Goal: Book appointment/travel/reservation: Book appointment/travel/reservation

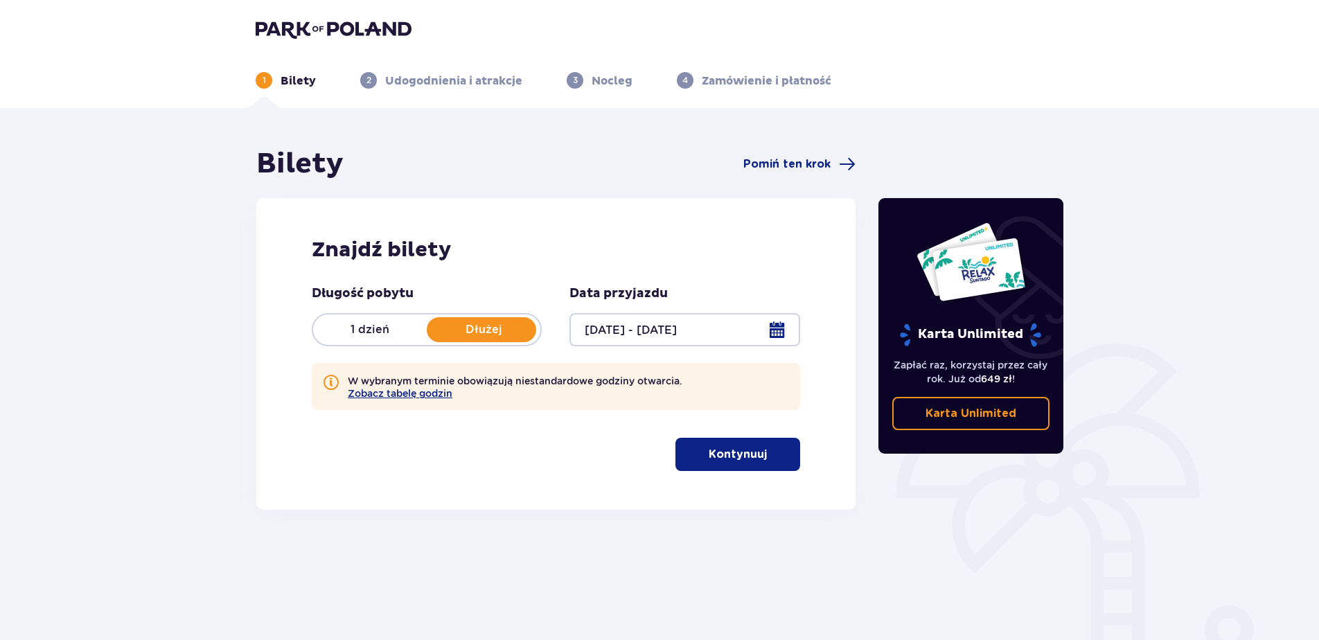
click at [752, 453] on p "Kontynuuj" at bounding box center [738, 454] width 58 height 15
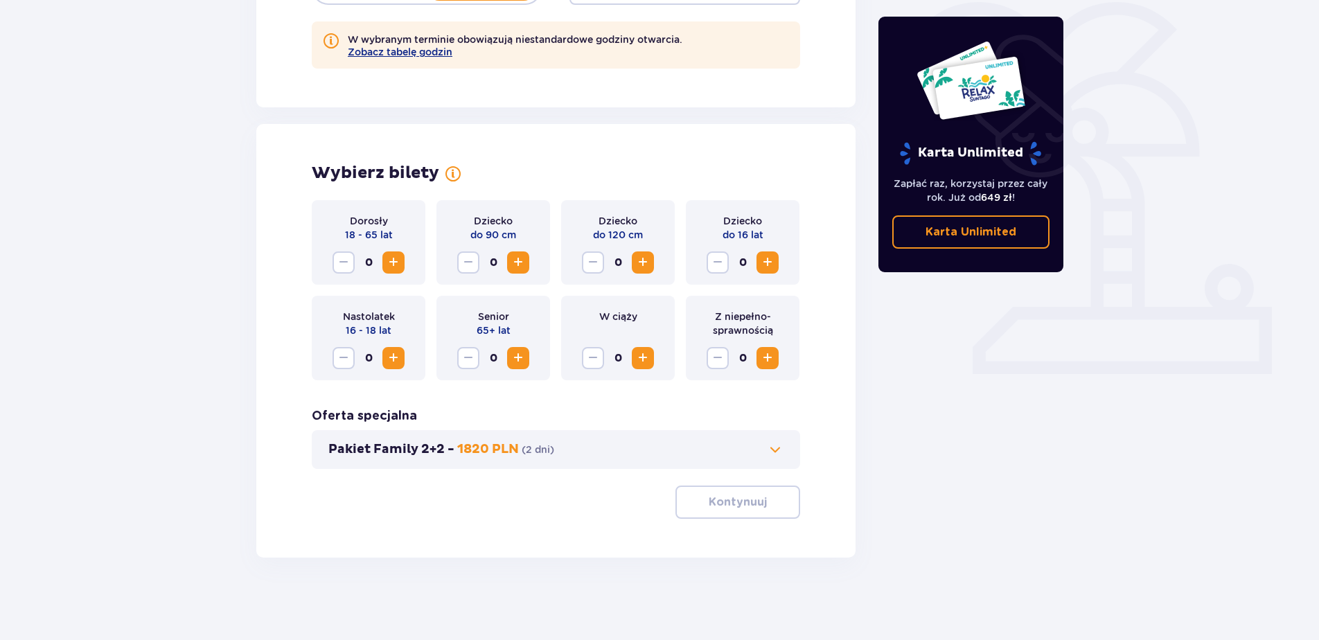
scroll to position [342, 0]
click at [398, 258] on span "Zwiększ" at bounding box center [393, 262] width 17 height 17
click at [651, 261] on span "Zwiększ" at bounding box center [643, 262] width 17 height 17
click at [735, 496] on p "Kontynuuj" at bounding box center [738, 501] width 58 height 15
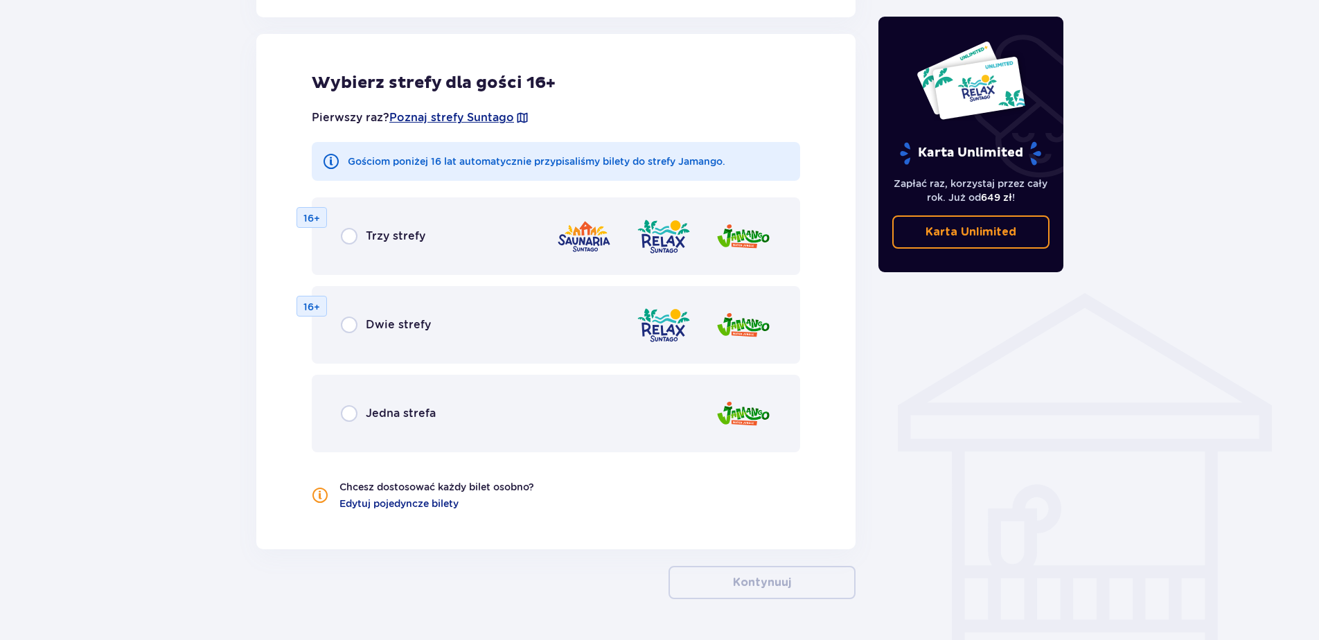
scroll to position [833, 0]
click at [416, 418] on span "Jedna strefa" at bounding box center [401, 412] width 70 height 15
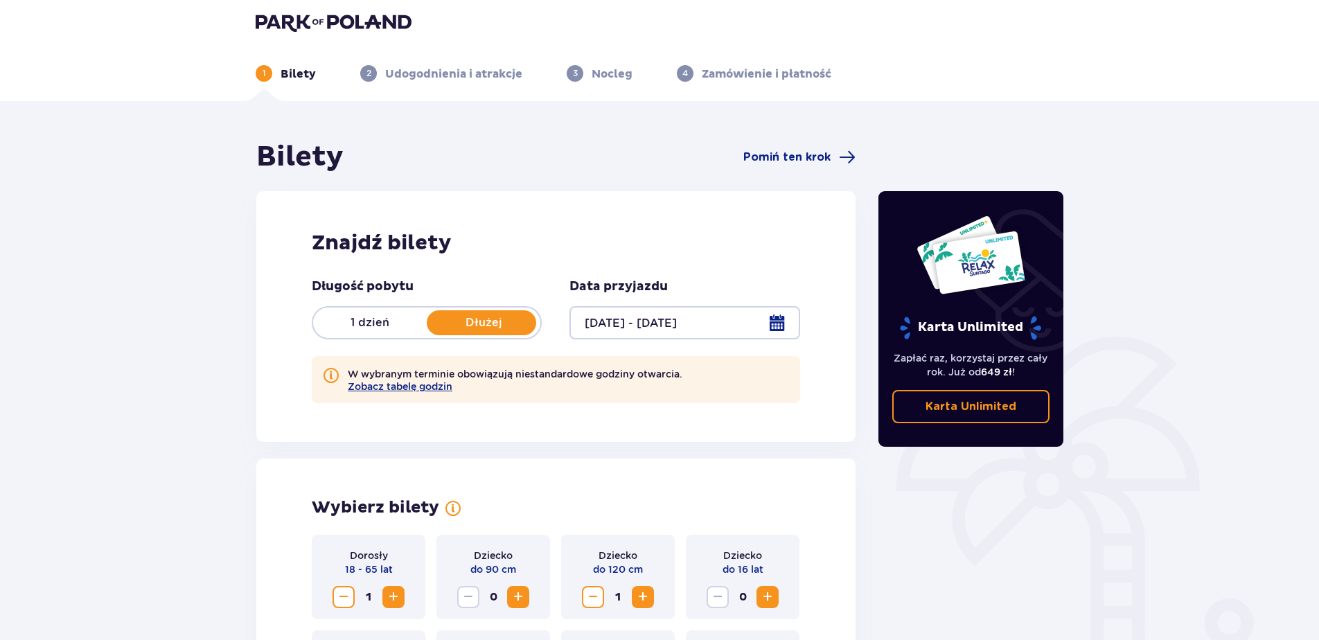
scroll to position [0, 0]
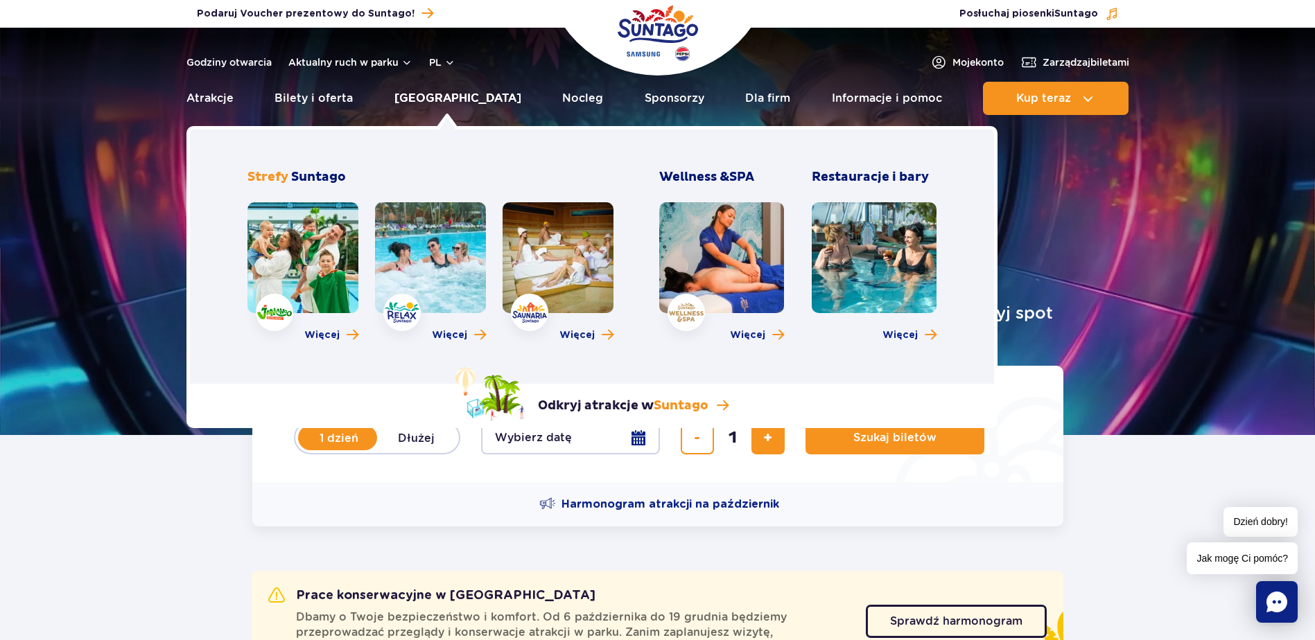
click at [455, 97] on link "[GEOGRAPHIC_DATA]" at bounding box center [457, 98] width 127 height 33
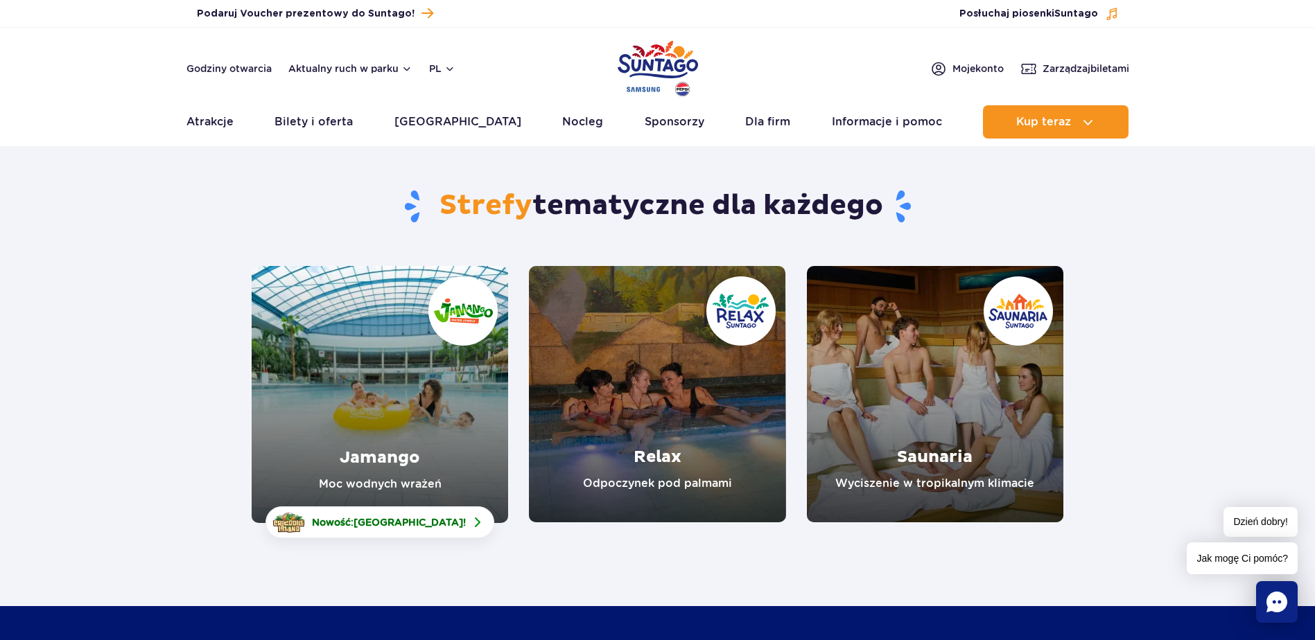
click at [428, 375] on link "Jamango" at bounding box center [380, 394] width 256 height 257
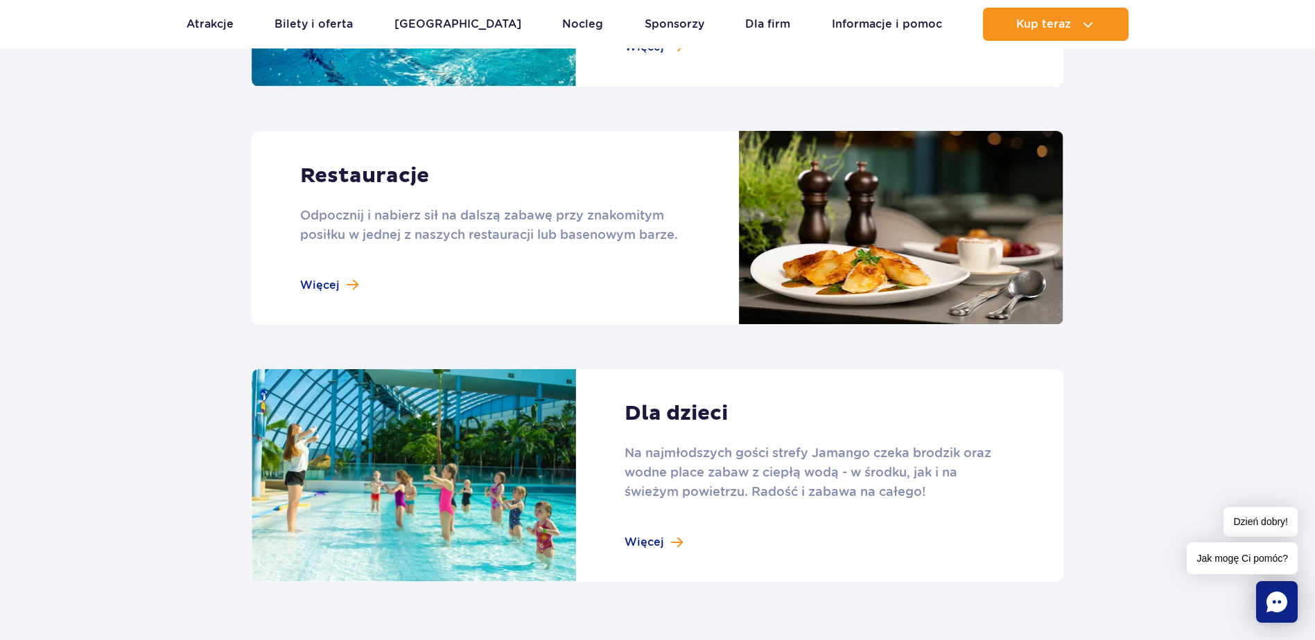
scroll to position [1802, 0]
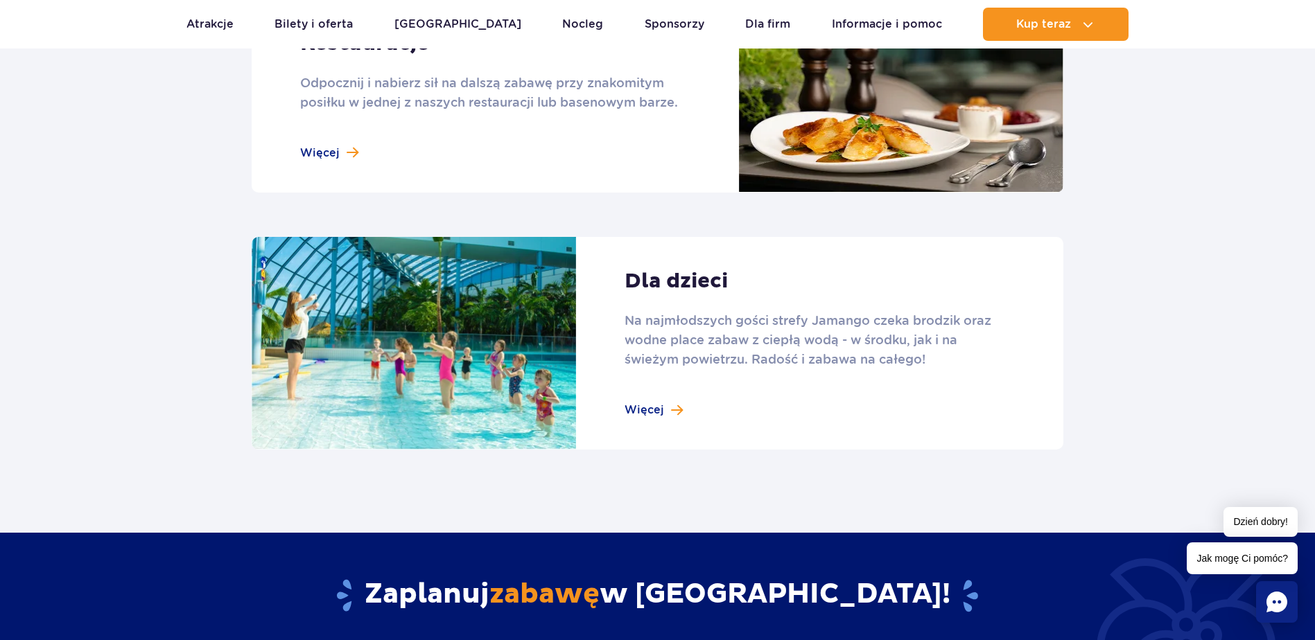
click at [655, 400] on link at bounding box center [657, 343] width 811 height 213
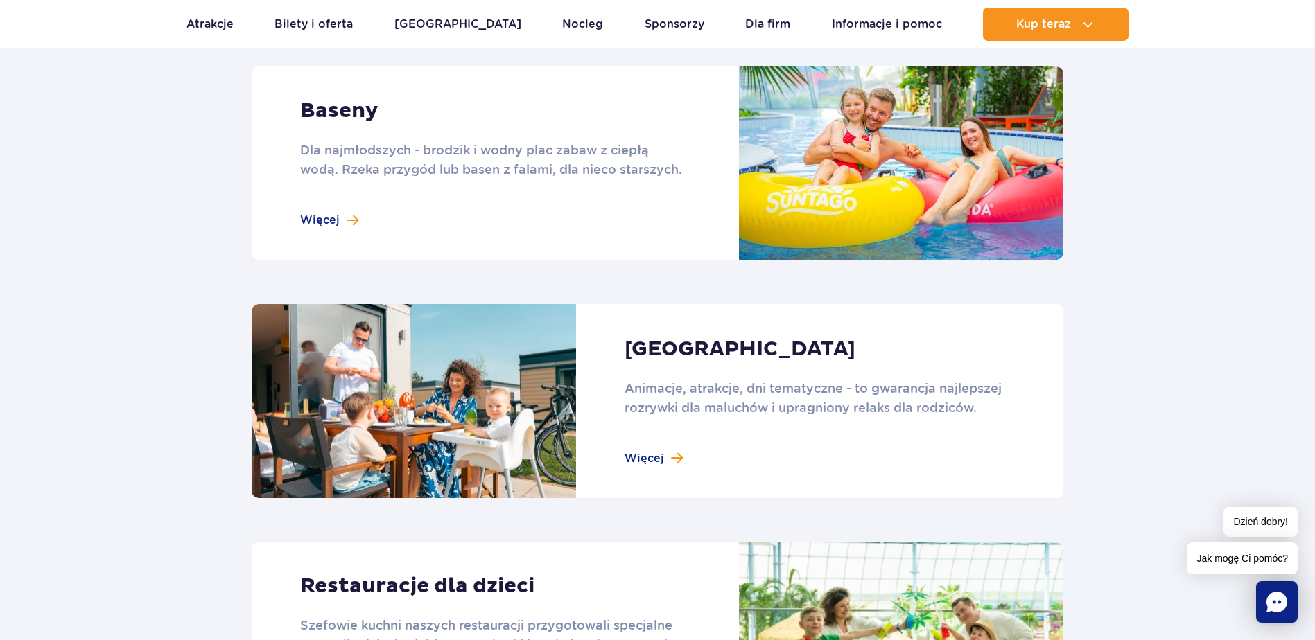
scroll to position [1317, 0]
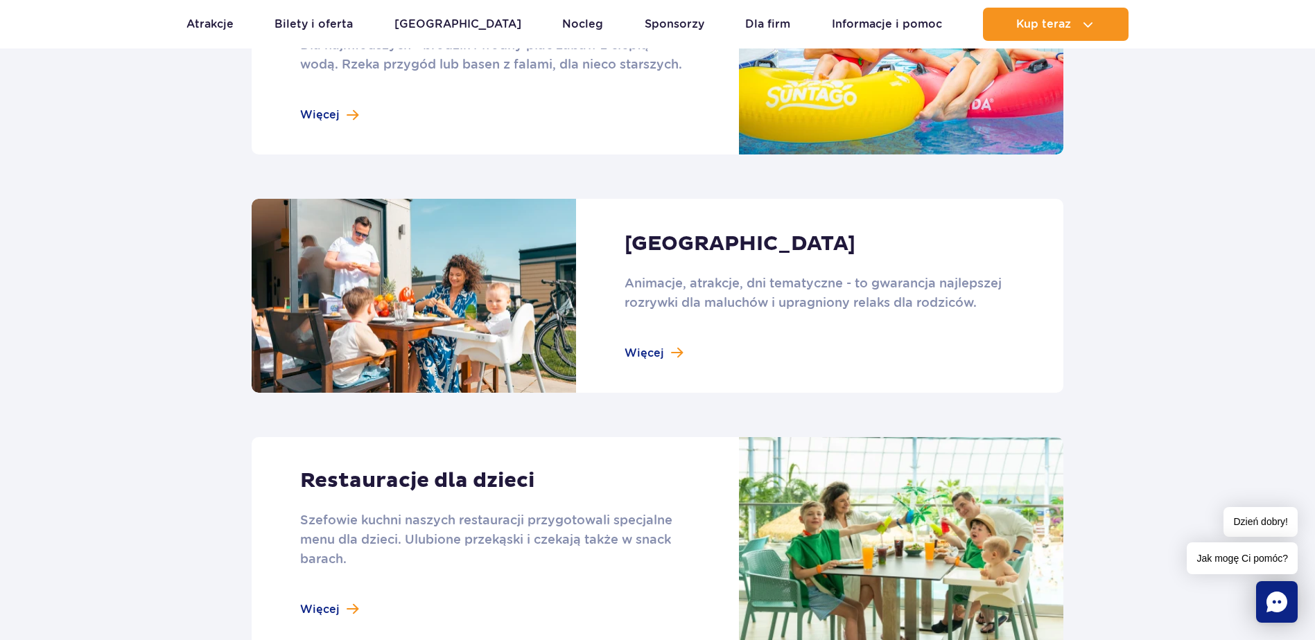
click at [667, 345] on link at bounding box center [657, 295] width 811 height 193
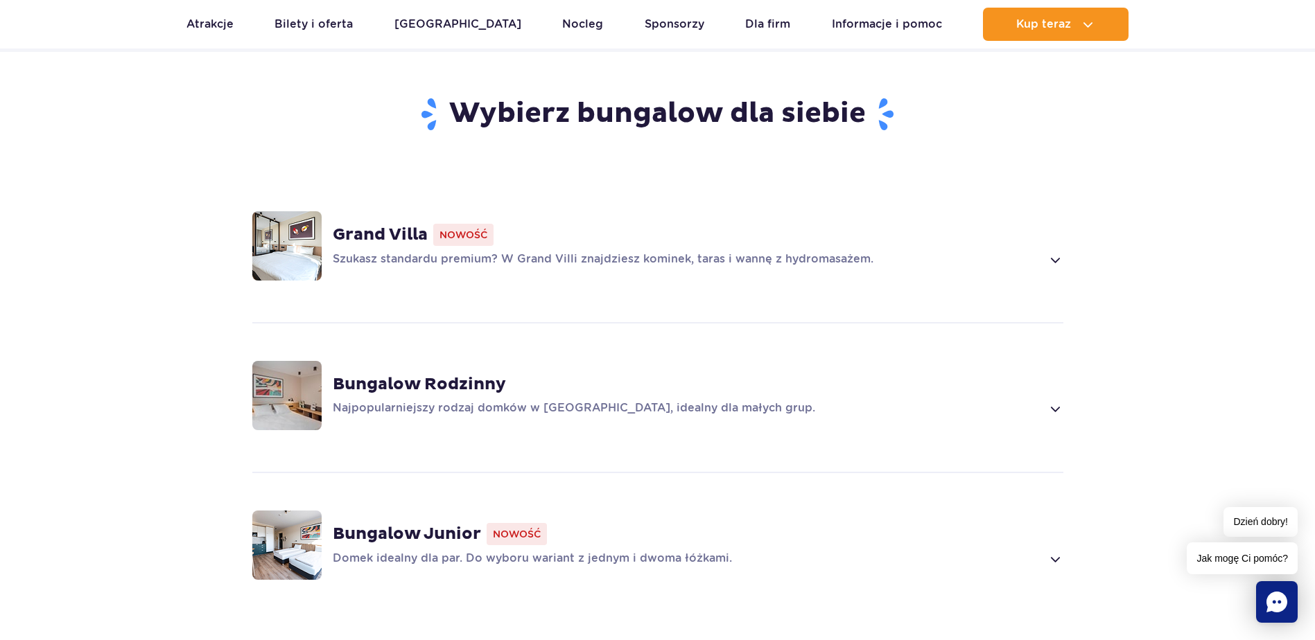
scroll to position [1247, 0]
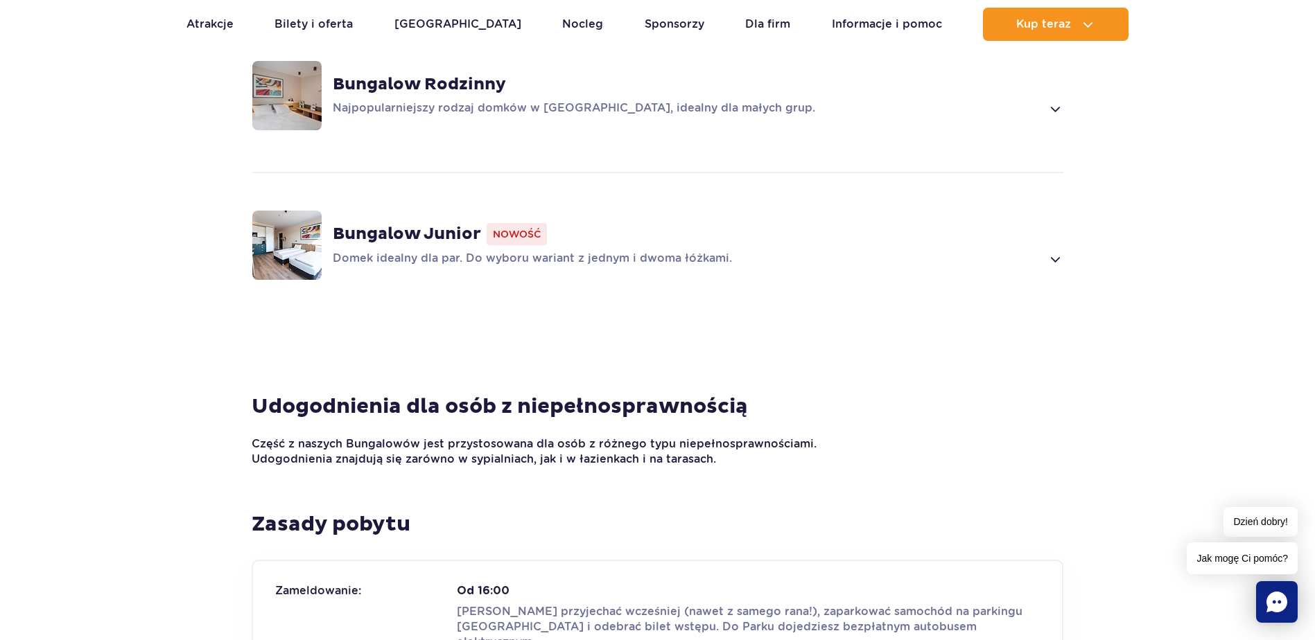
click at [428, 224] on strong "Bungalow Junior" at bounding box center [407, 234] width 148 height 21
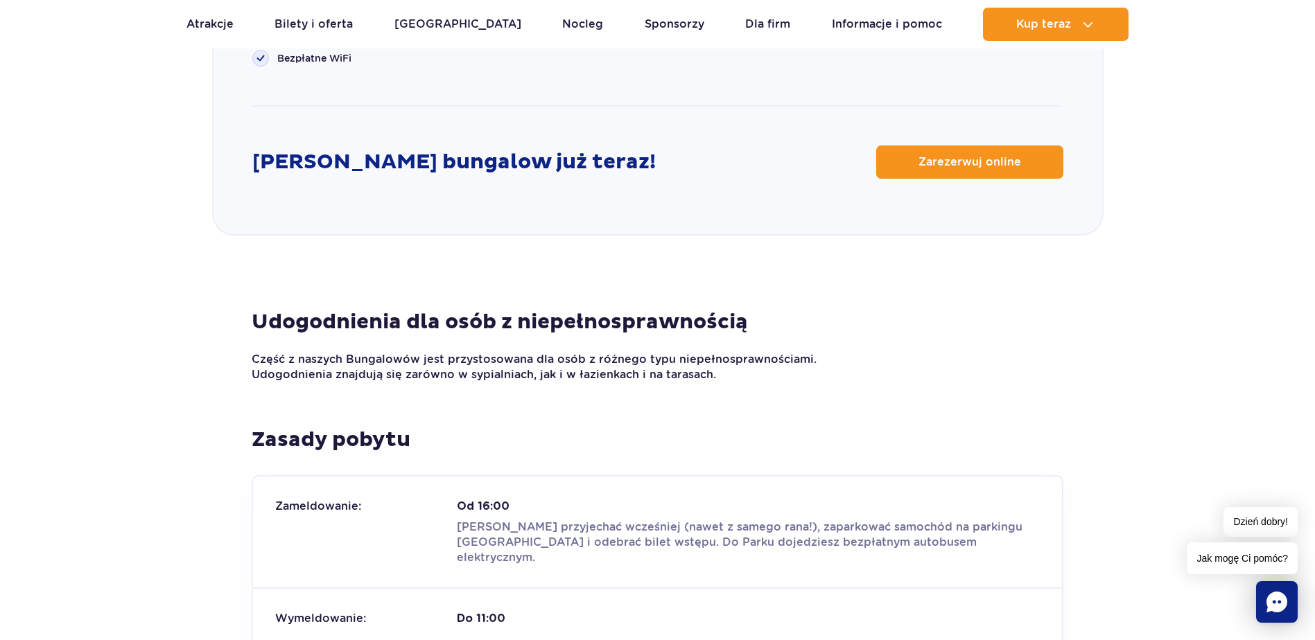
scroll to position [2304, 0]
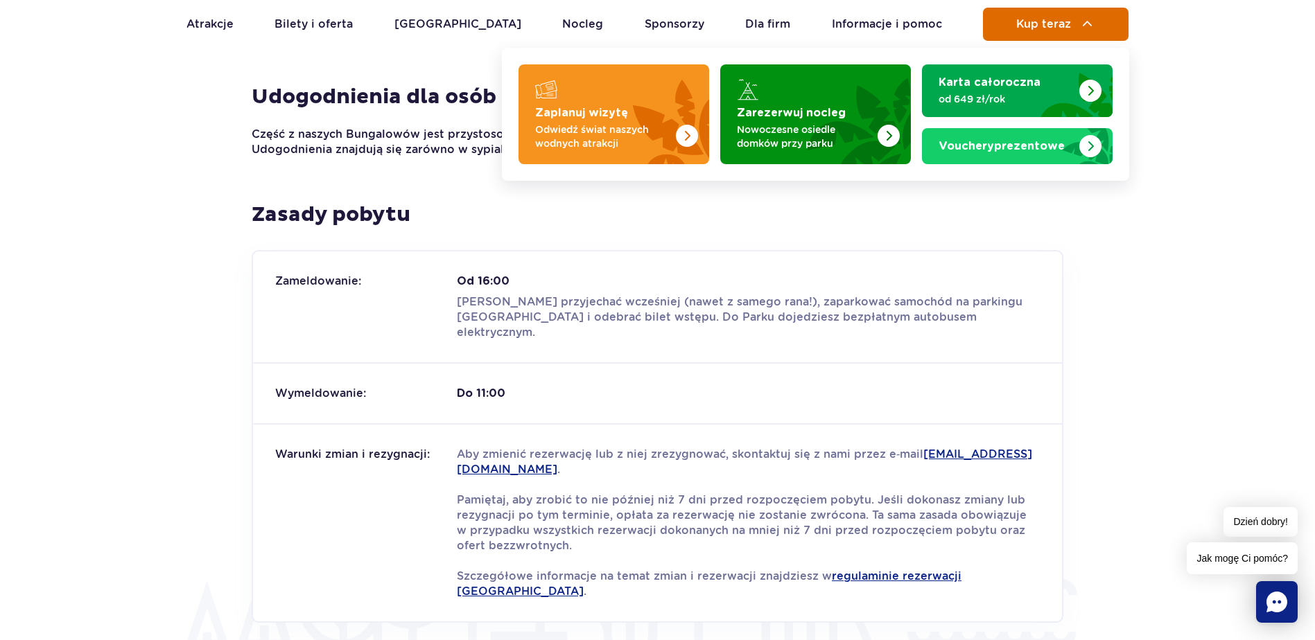
click at [1047, 30] on span "Kup teraz" at bounding box center [1043, 24] width 55 height 12
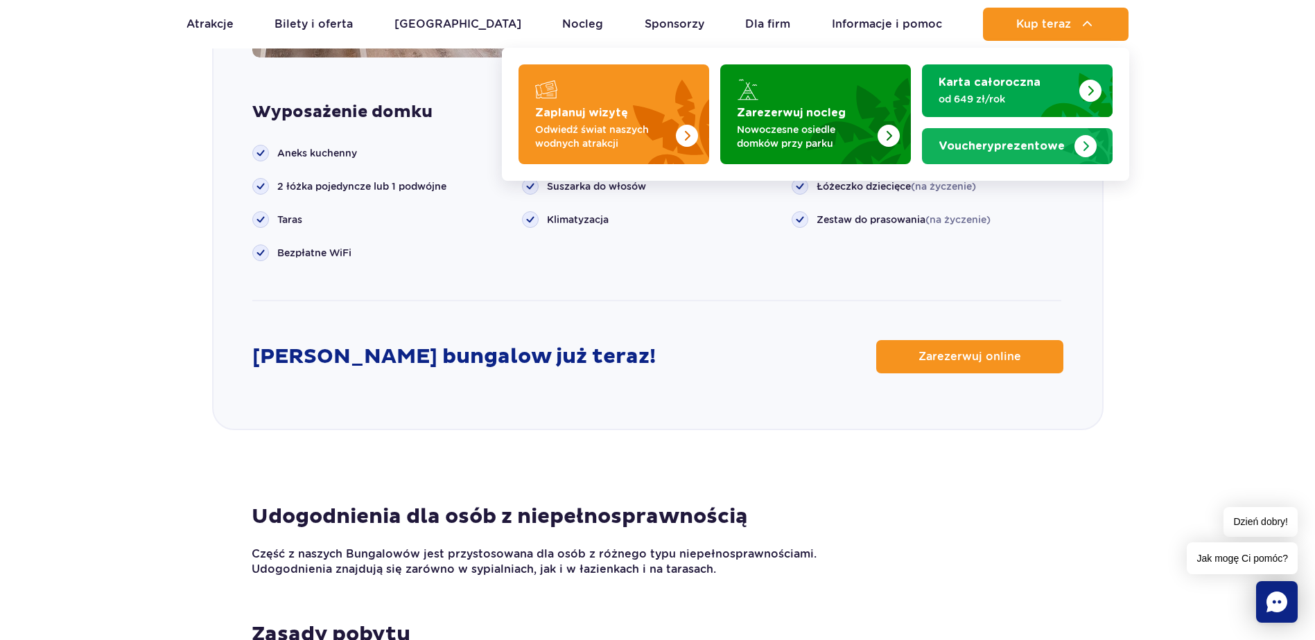
scroll to position [1542, 0]
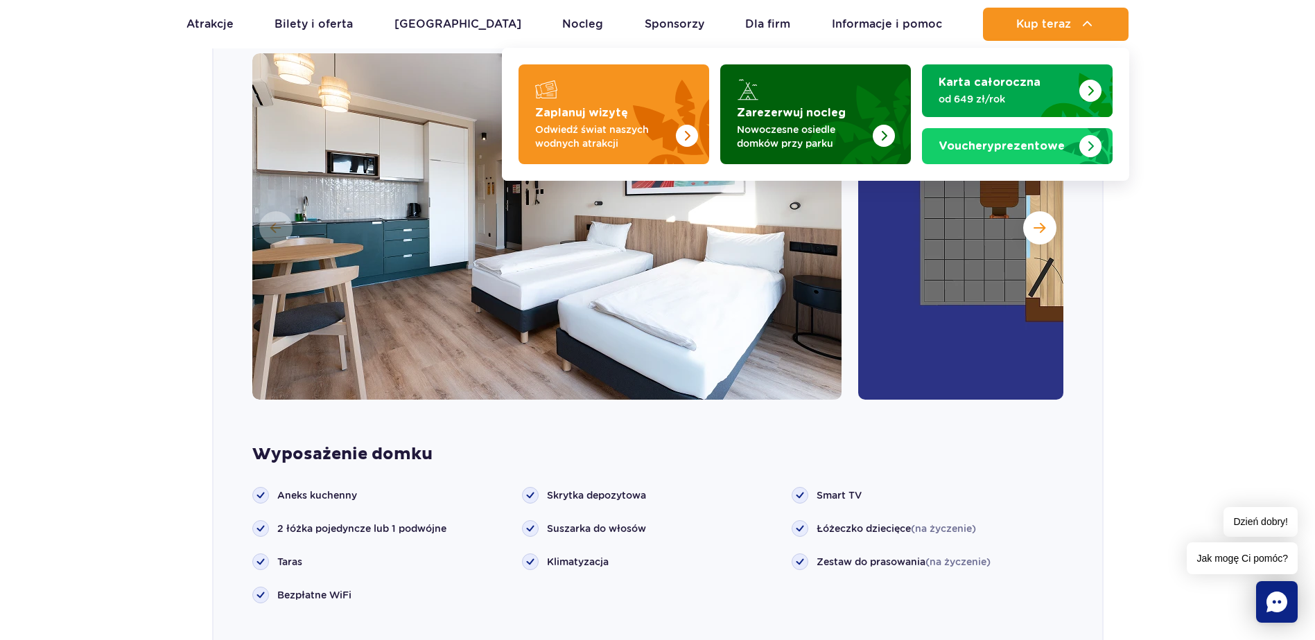
click at [839, 144] on p "Nowoczesne osiedle domków przy parku" at bounding box center [804, 137] width 135 height 28
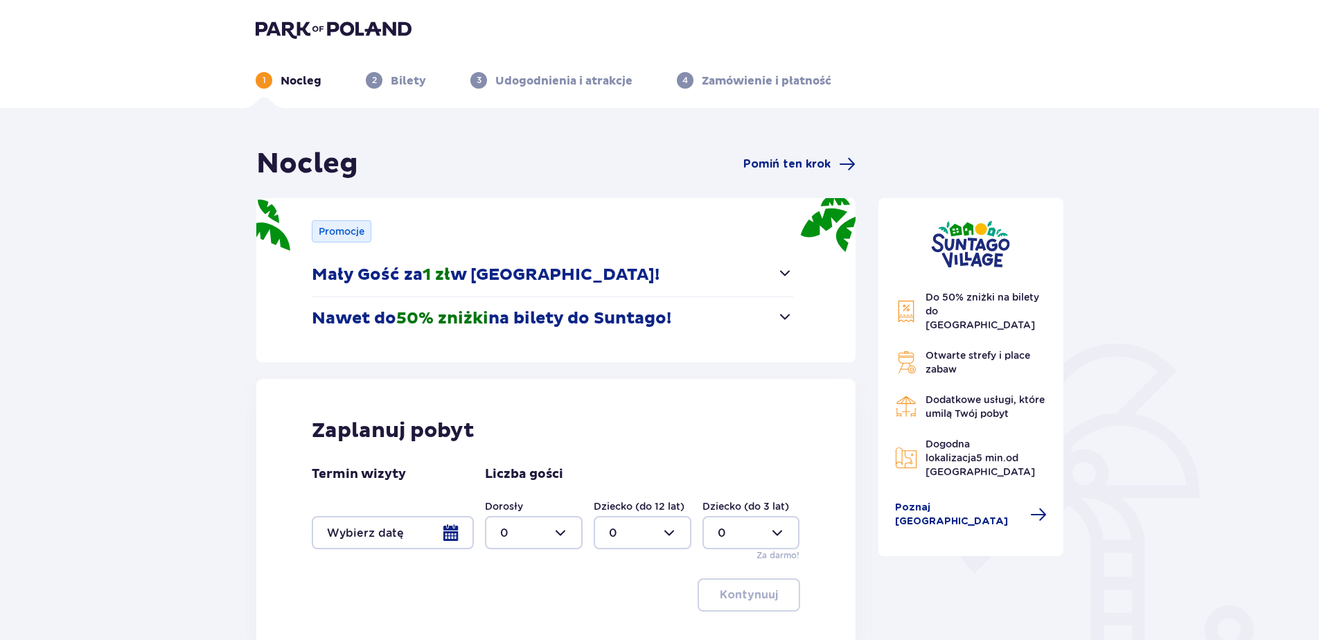
click at [396, 520] on div at bounding box center [393, 532] width 162 height 33
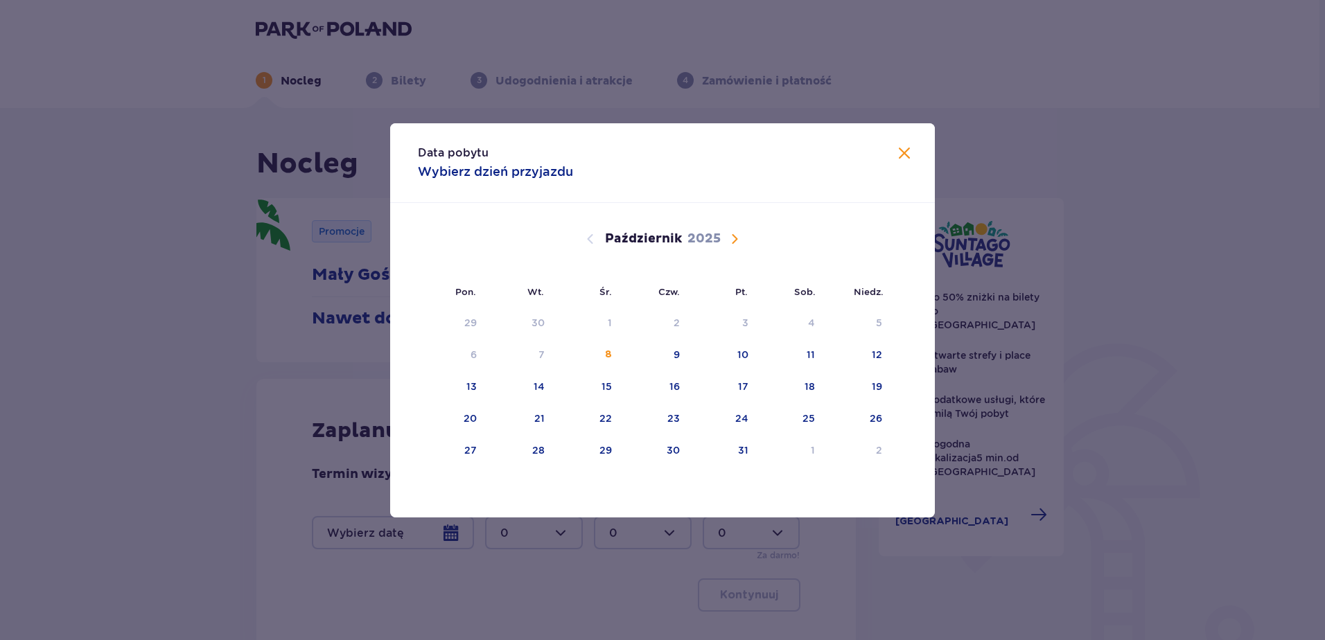
click at [732, 237] on span "Następny miesiąc" at bounding box center [734, 239] width 17 height 17
click at [792, 358] on div "8" at bounding box center [789, 355] width 67 height 30
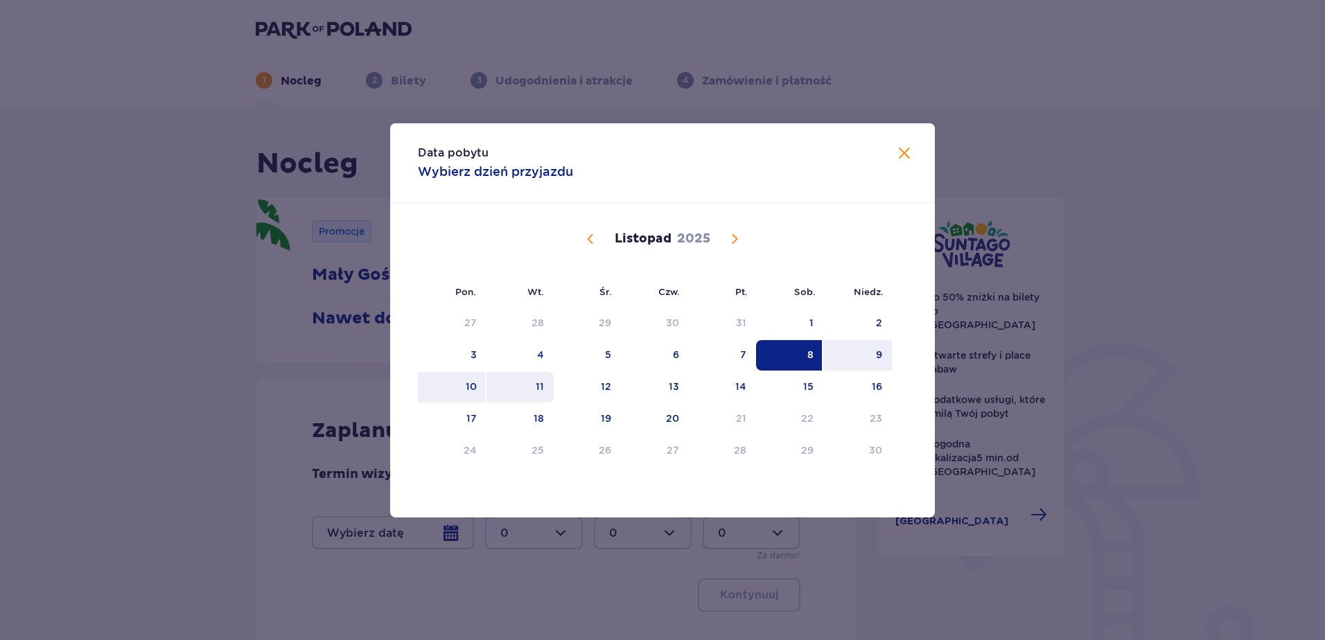
click at [530, 387] on div "11" at bounding box center [519, 387] width 67 height 30
type input "[DATE] - [DATE]"
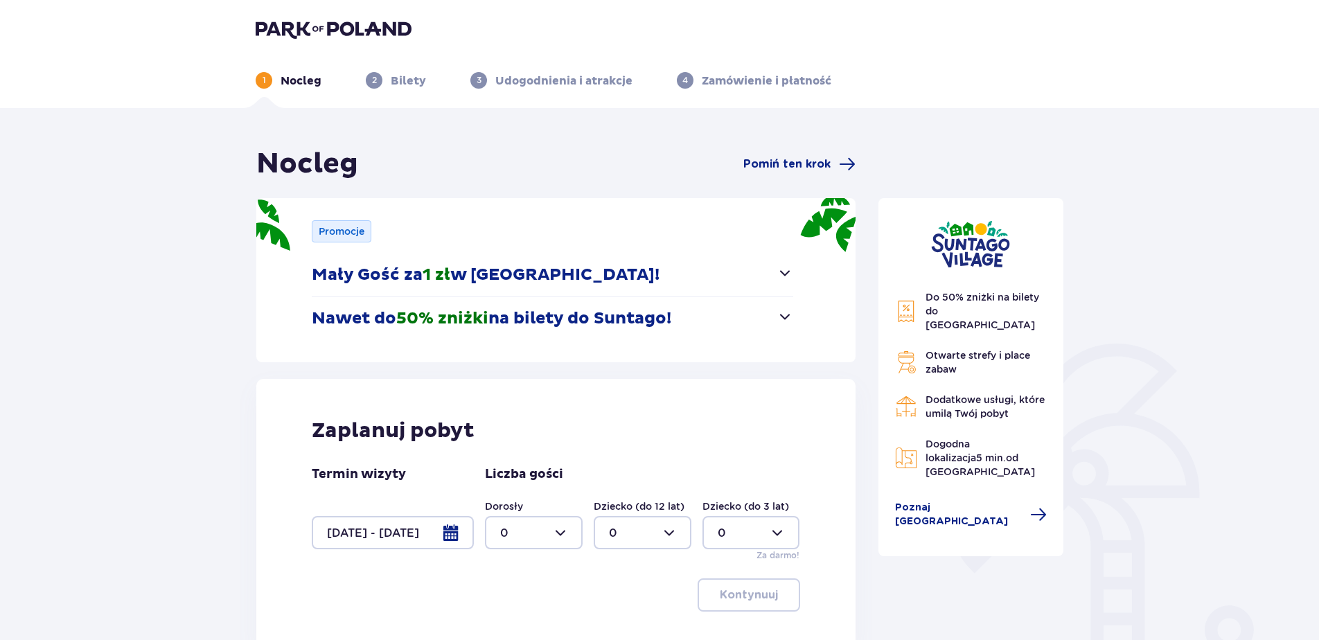
click at [553, 520] on div at bounding box center [534, 532] width 98 height 33
click at [535, 420] on div "1" at bounding box center [533, 426] width 67 height 15
type input "1"
click at [627, 534] on div at bounding box center [643, 532] width 98 height 33
click at [623, 421] on div "1" at bounding box center [642, 426] width 67 height 15
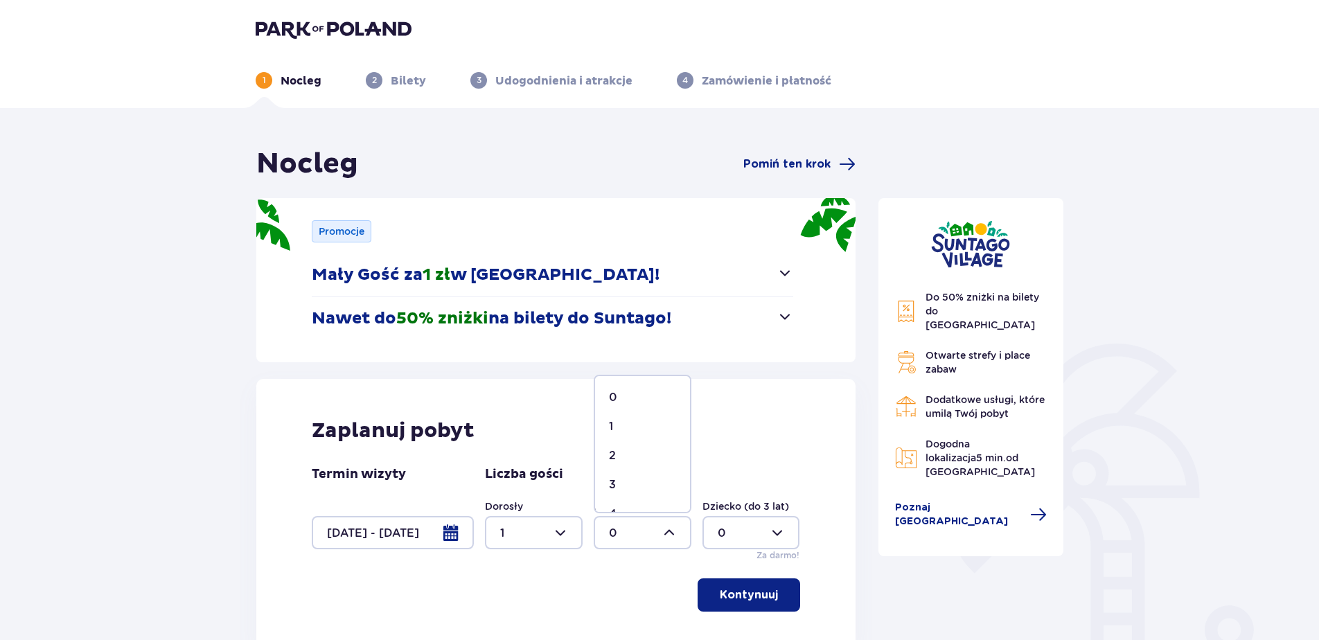
type input "1"
click at [739, 599] on p "Kontynuuj" at bounding box center [749, 595] width 58 height 15
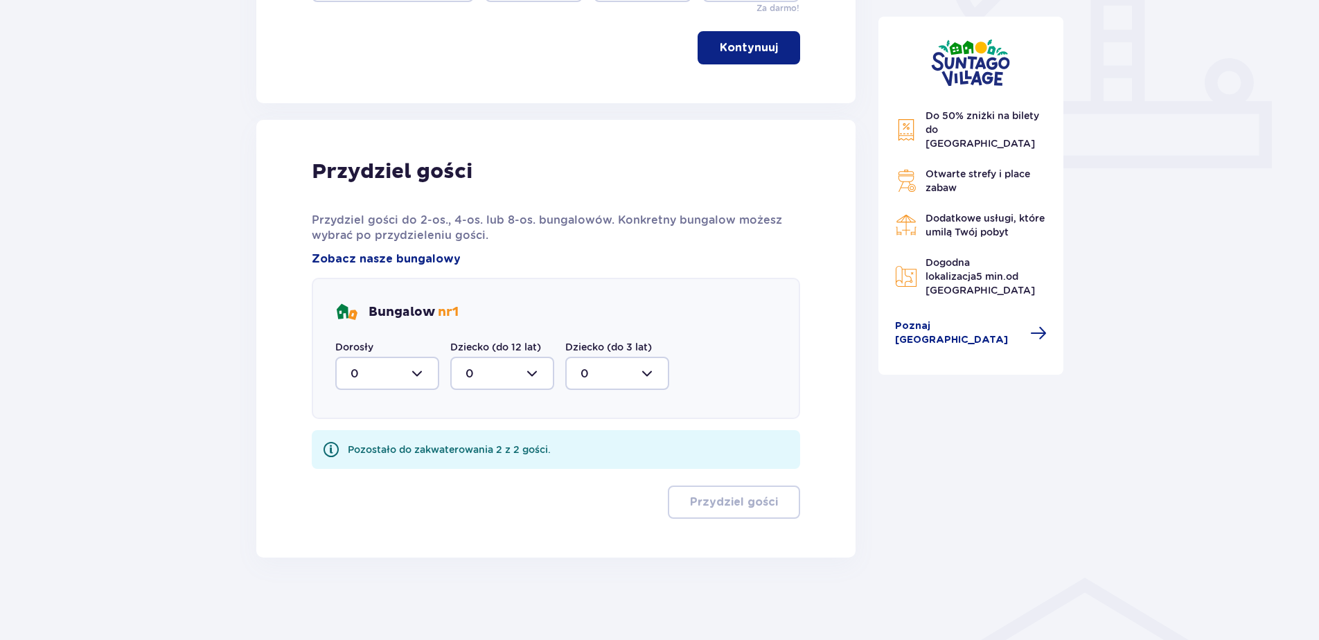
scroll to position [548, 0]
click at [410, 368] on div at bounding box center [387, 372] width 104 height 33
click at [396, 440] on div "1" at bounding box center [387, 444] width 73 height 15
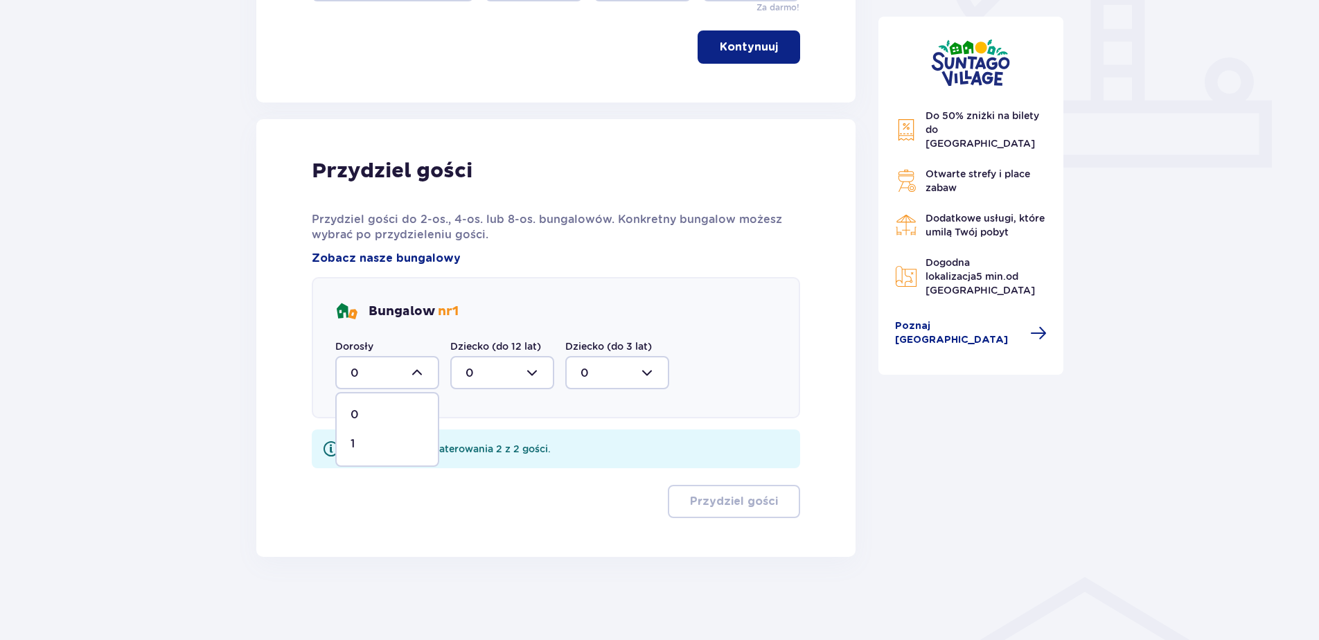
type input "1"
click at [465, 364] on div at bounding box center [502, 372] width 104 height 33
click at [464, 439] on span "1" at bounding box center [502, 444] width 101 height 29
type input "1"
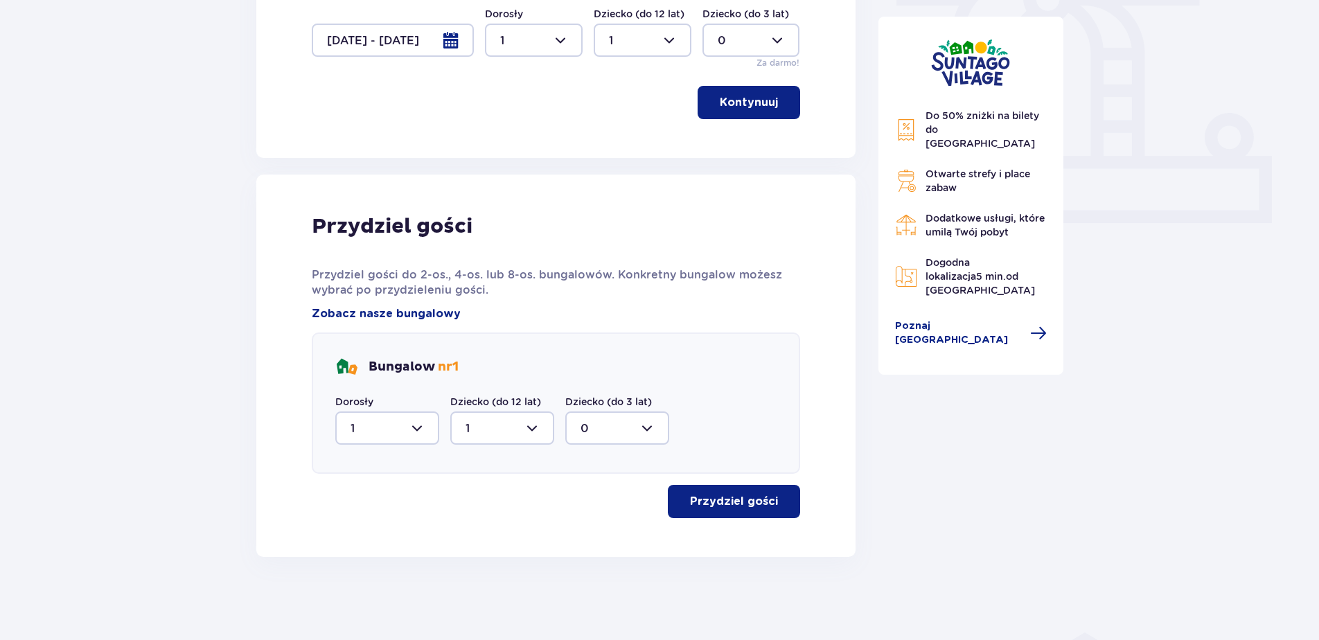
scroll to position [493, 0]
click at [728, 498] on p "Przydziel gości" at bounding box center [734, 501] width 88 height 15
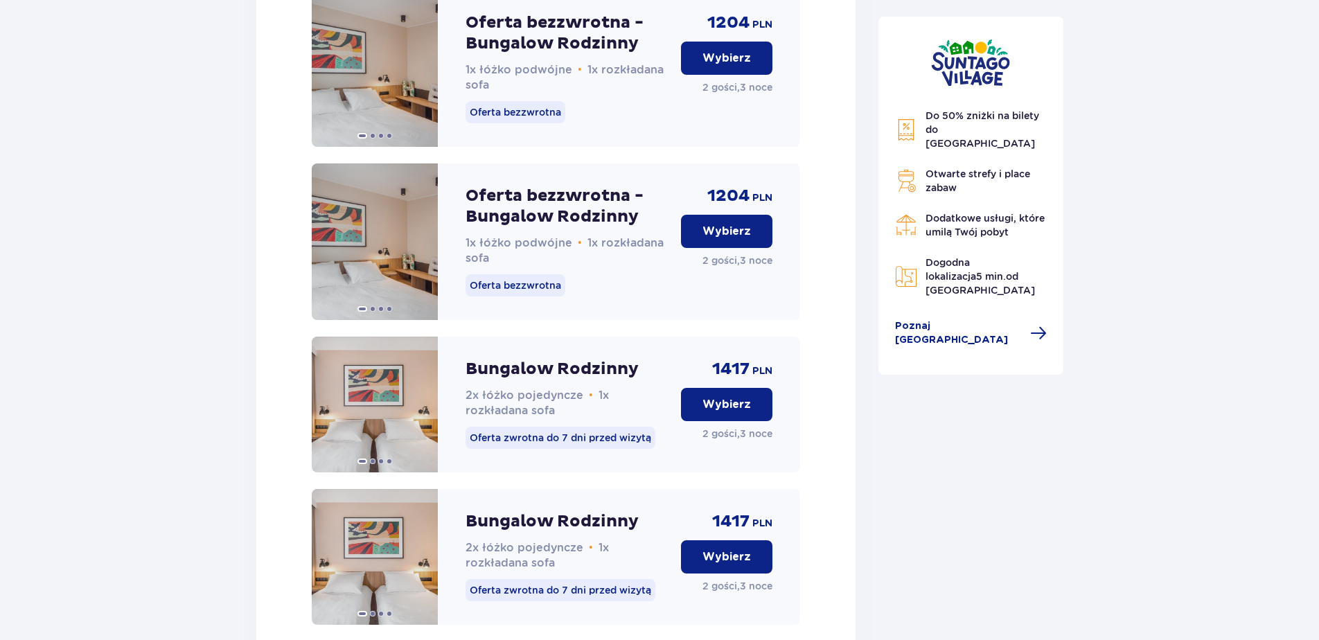
scroll to position [1188, 0]
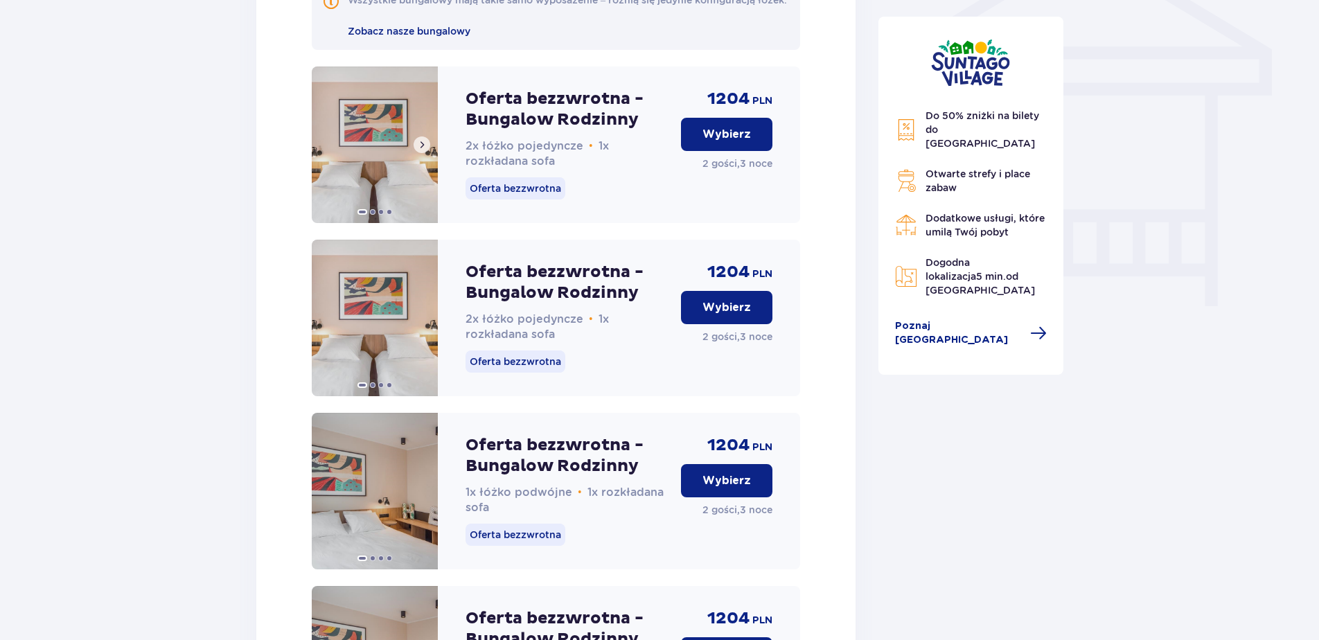
click at [360, 114] on img at bounding box center [375, 145] width 126 height 157
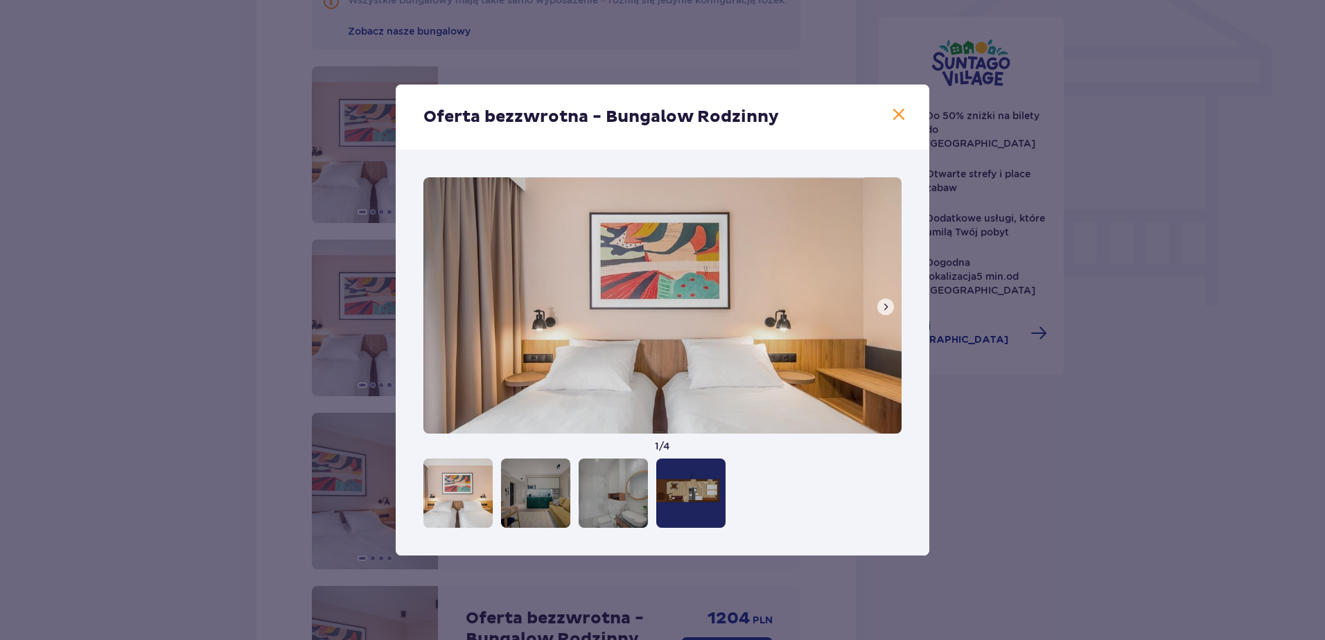
click at [881, 306] on span at bounding box center [885, 306] width 11 height 11
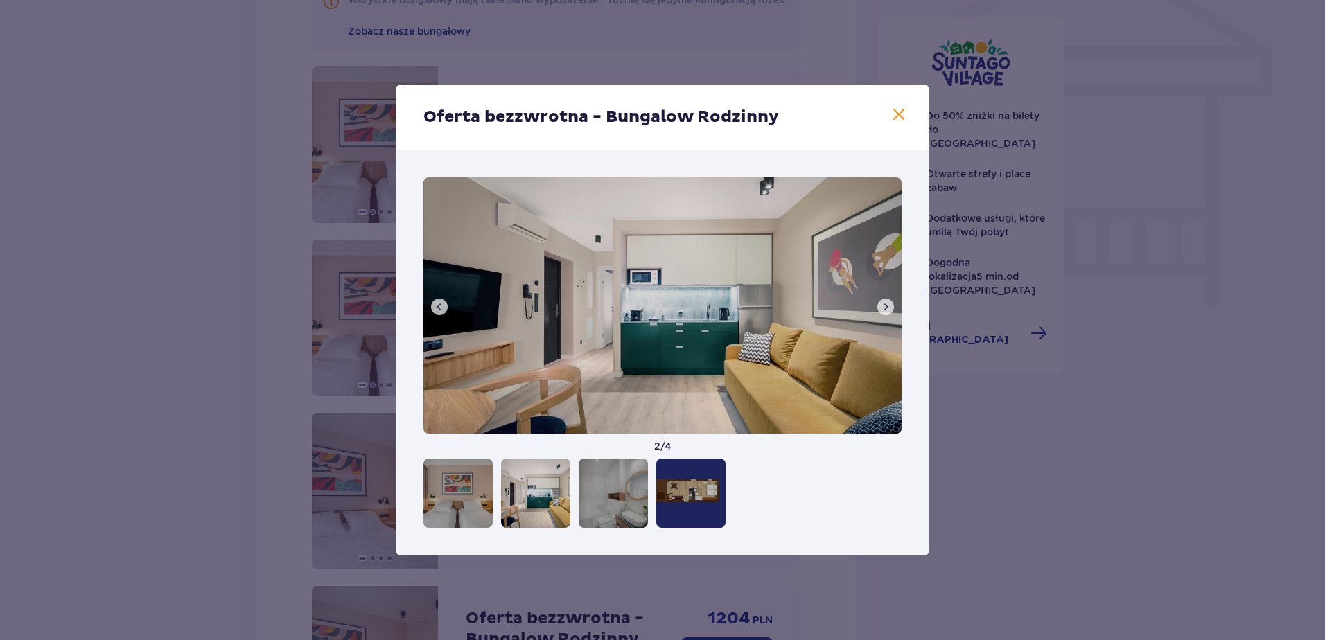
click at [881, 306] on span at bounding box center [885, 306] width 11 height 11
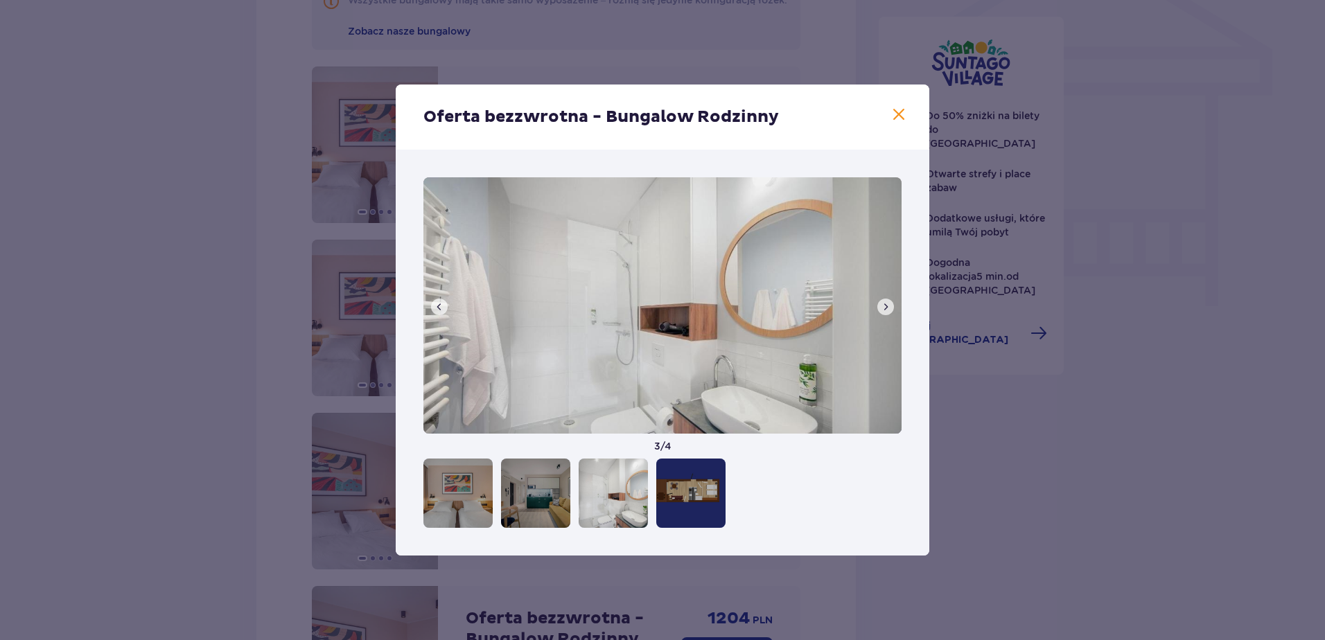
click at [881, 306] on span at bounding box center [885, 306] width 11 height 11
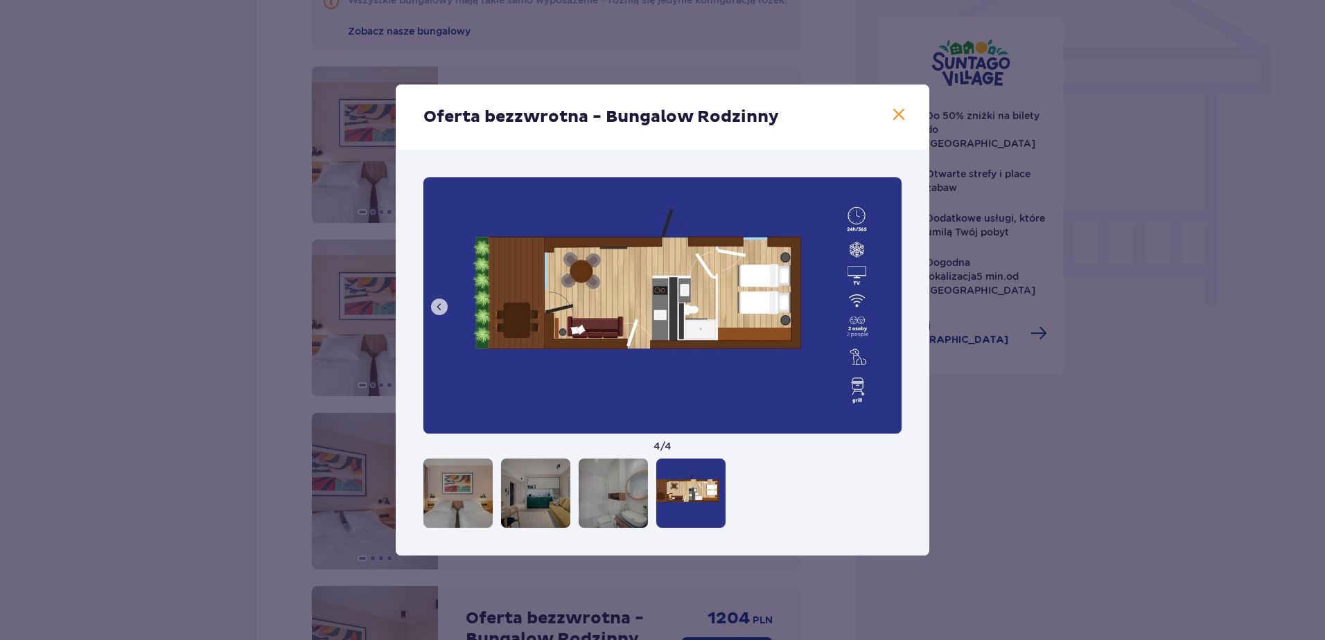
click at [898, 115] on span at bounding box center [898, 115] width 17 height 17
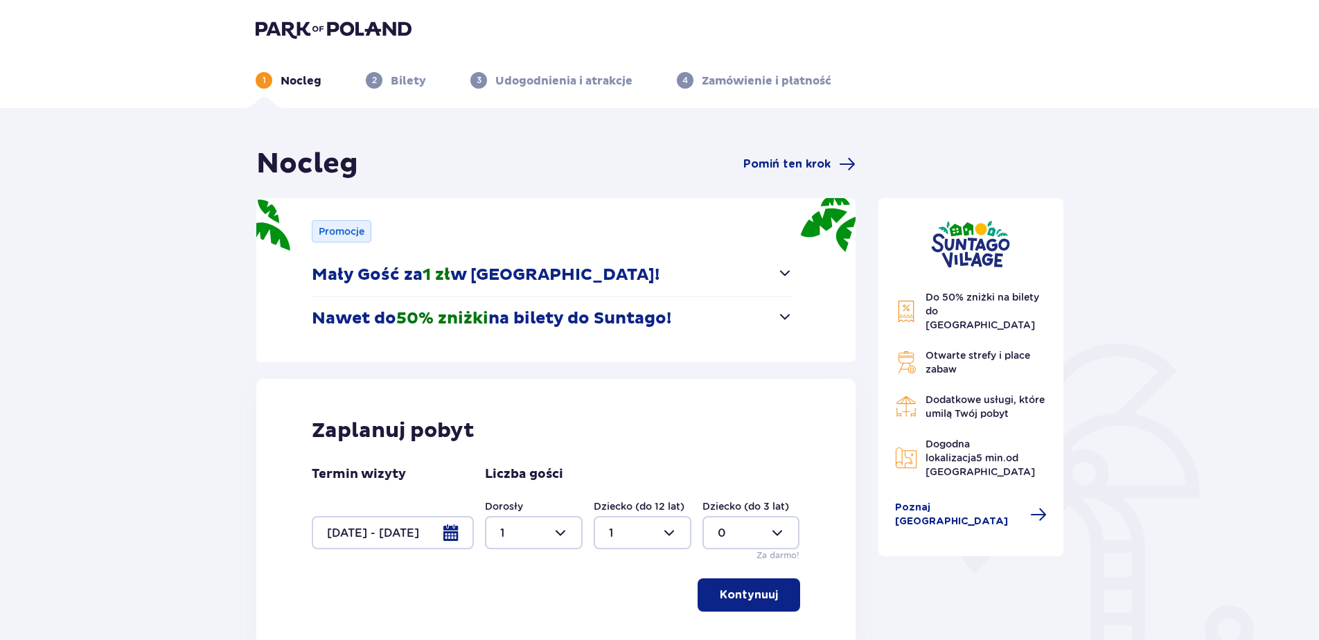
click at [385, 523] on div at bounding box center [393, 532] width 162 height 33
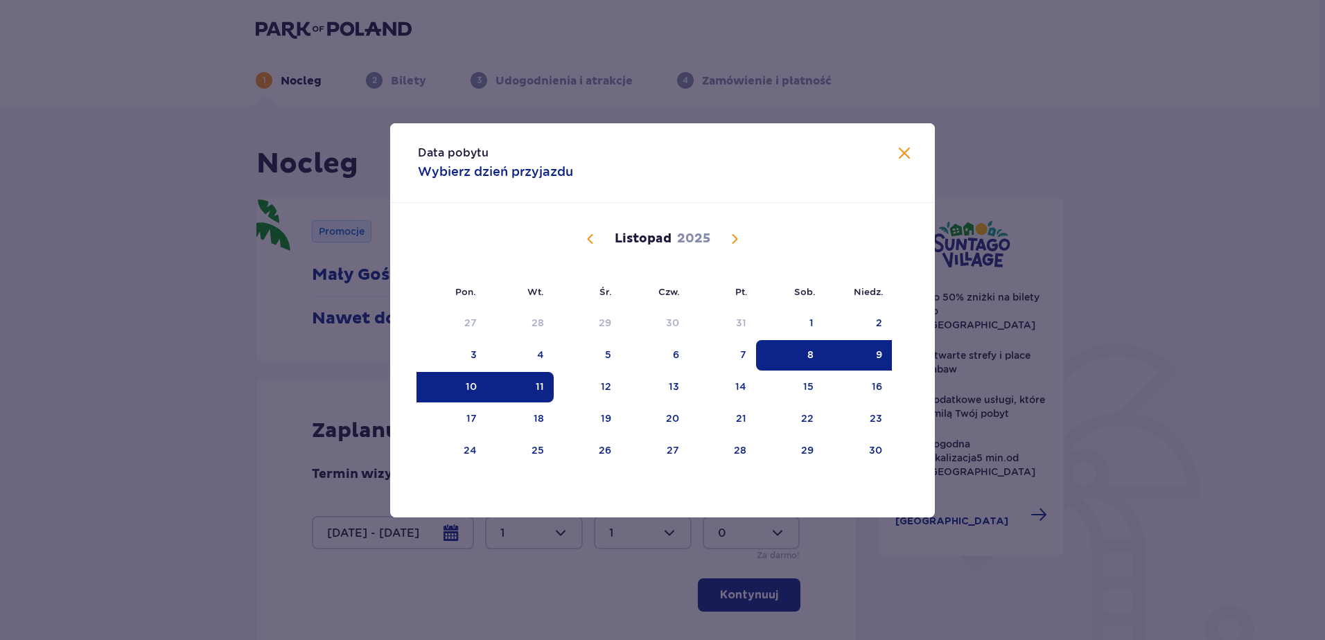
click at [468, 385] on div "10" at bounding box center [471, 387] width 11 height 14
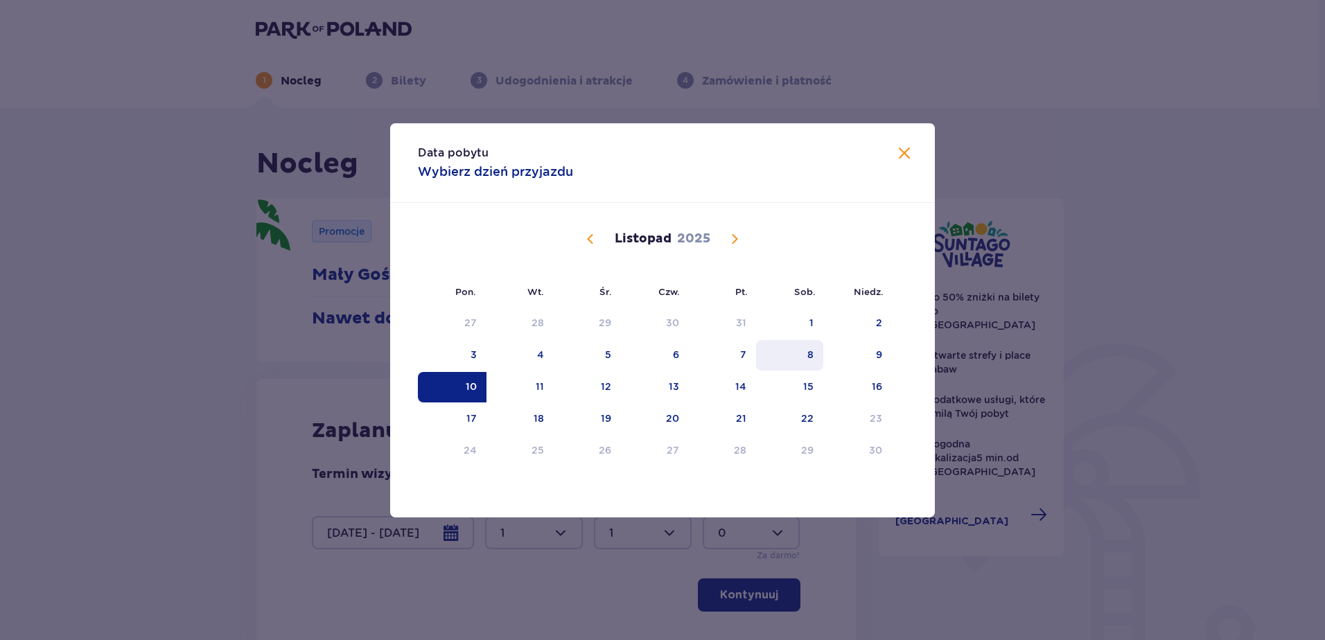
click at [803, 347] on div "8" at bounding box center [789, 355] width 67 height 30
click at [457, 376] on div "10" at bounding box center [452, 387] width 69 height 30
type input "[DATE] - [DATE]"
type input "0"
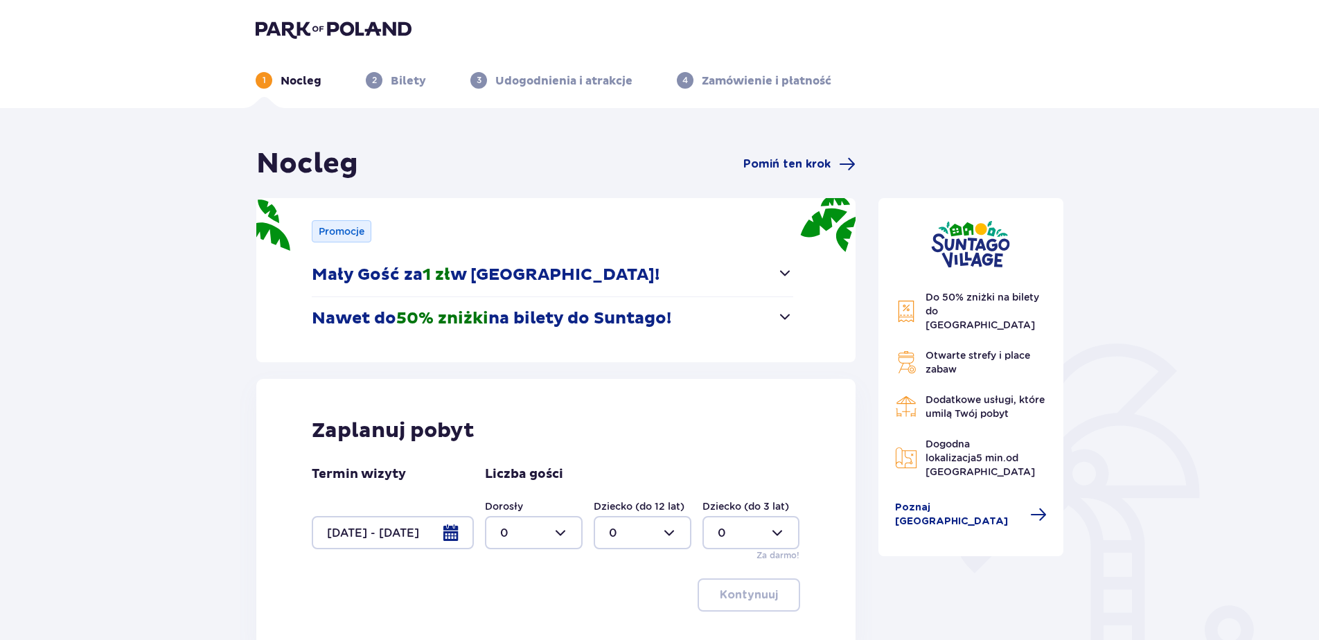
click at [513, 532] on div at bounding box center [534, 532] width 98 height 33
click at [520, 423] on div "1" at bounding box center [533, 426] width 67 height 15
type input "1"
click at [615, 542] on div at bounding box center [643, 532] width 98 height 33
click at [615, 423] on div "1" at bounding box center [642, 426] width 67 height 15
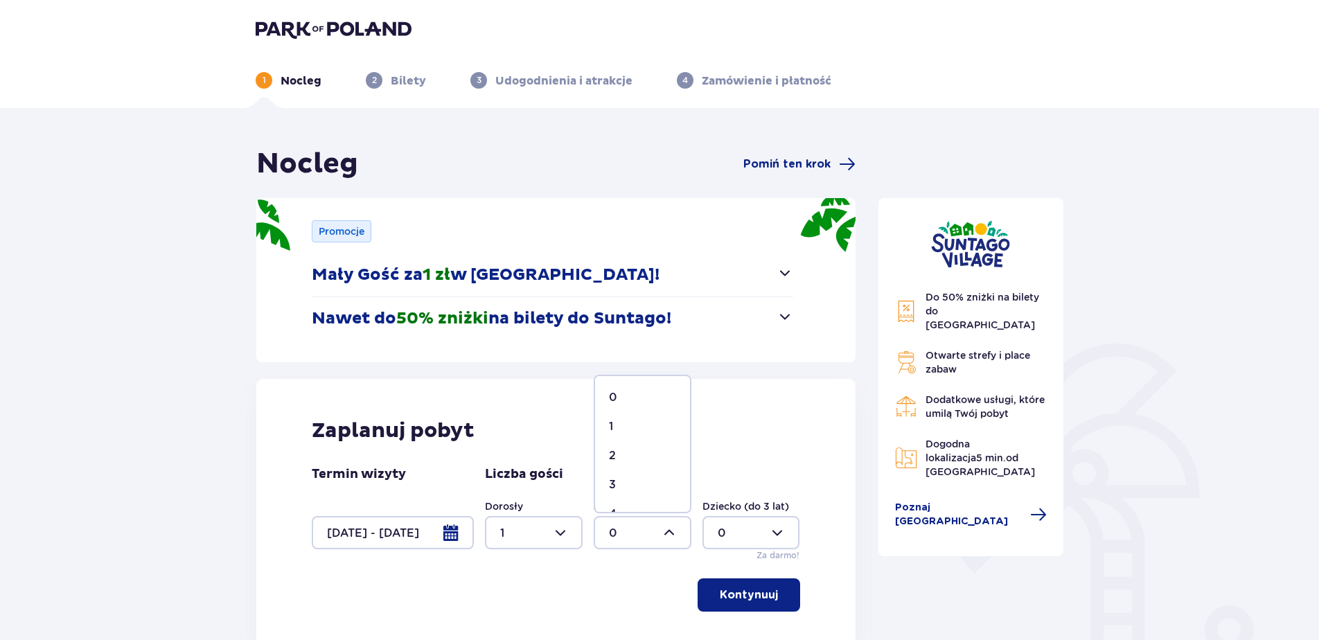
type input "1"
click at [724, 586] on button "Kontynuuj" at bounding box center [749, 595] width 103 height 33
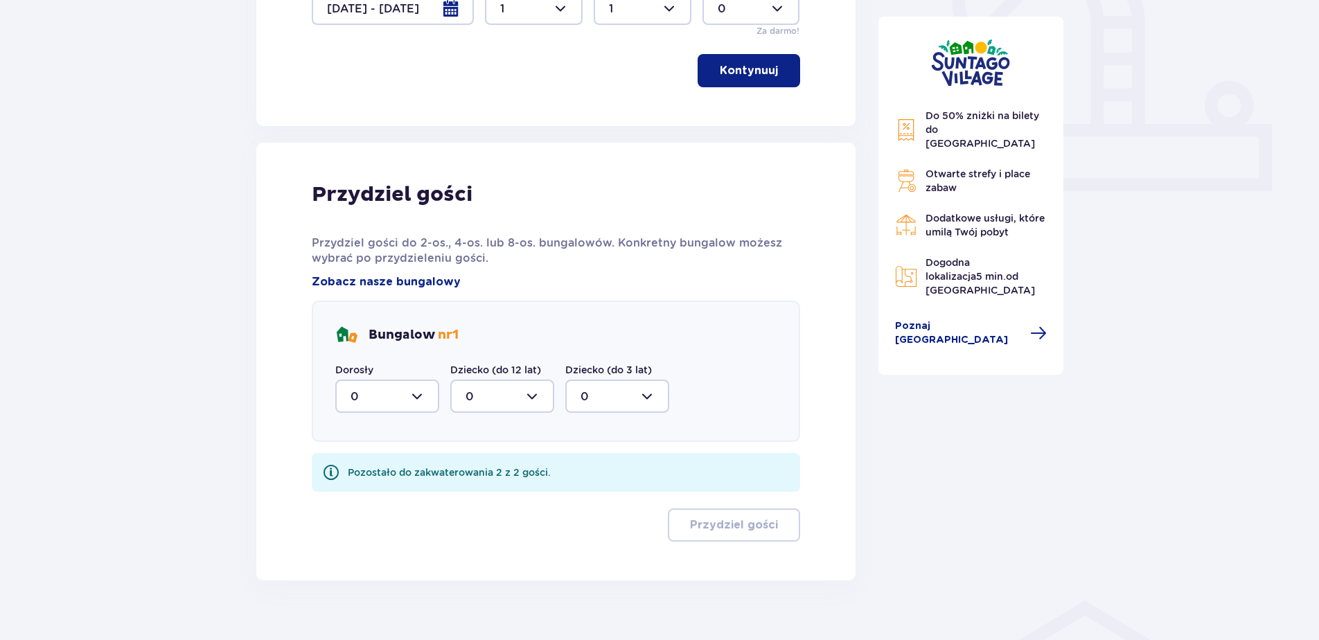
scroll to position [548, 0]
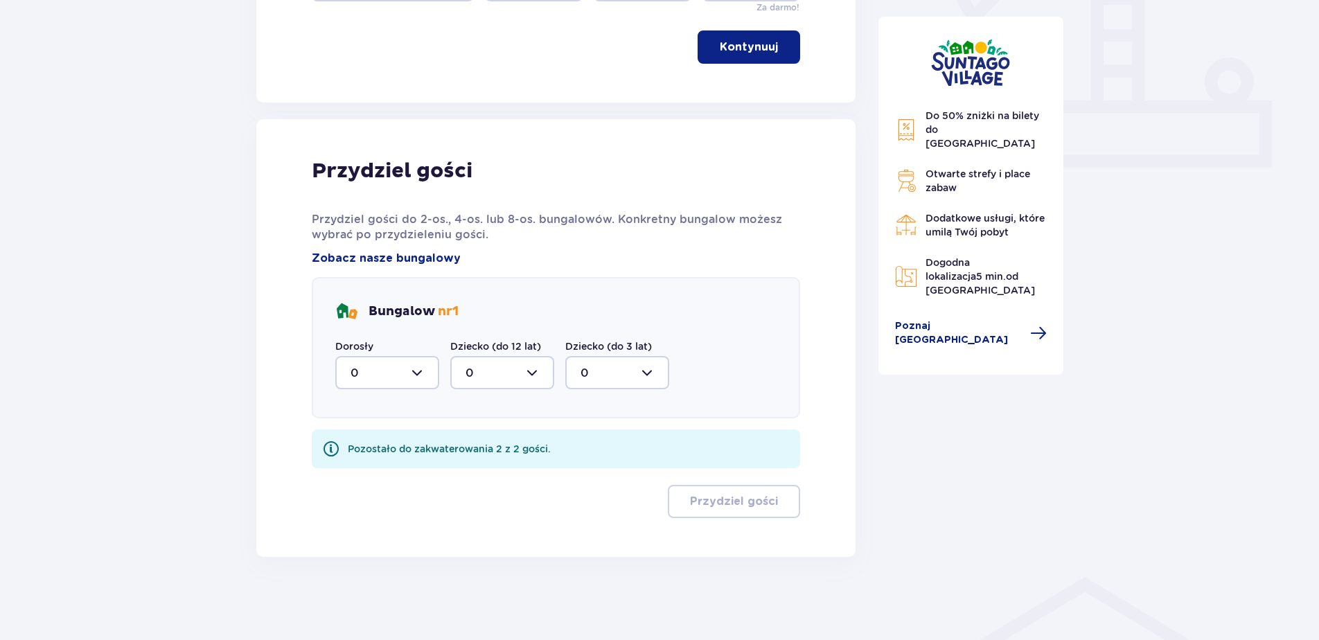
click at [425, 378] on div at bounding box center [387, 372] width 104 height 33
click at [377, 442] on div "1" at bounding box center [387, 444] width 73 height 15
type input "1"
click at [481, 372] on div at bounding box center [502, 372] width 104 height 33
click at [476, 442] on div "1" at bounding box center [502, 444] width 73 height 15
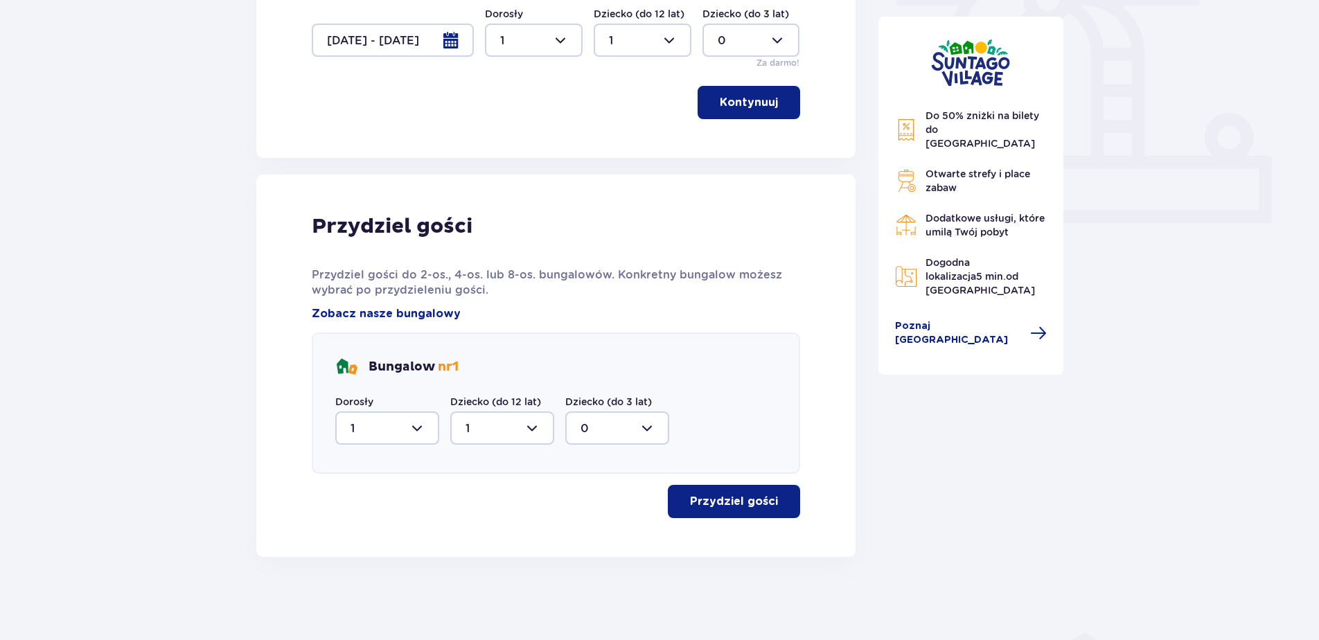
type input "1"
click at [715, 491] on button "Przydziel gości" at bounding box center [734, 501] width 132 height 33
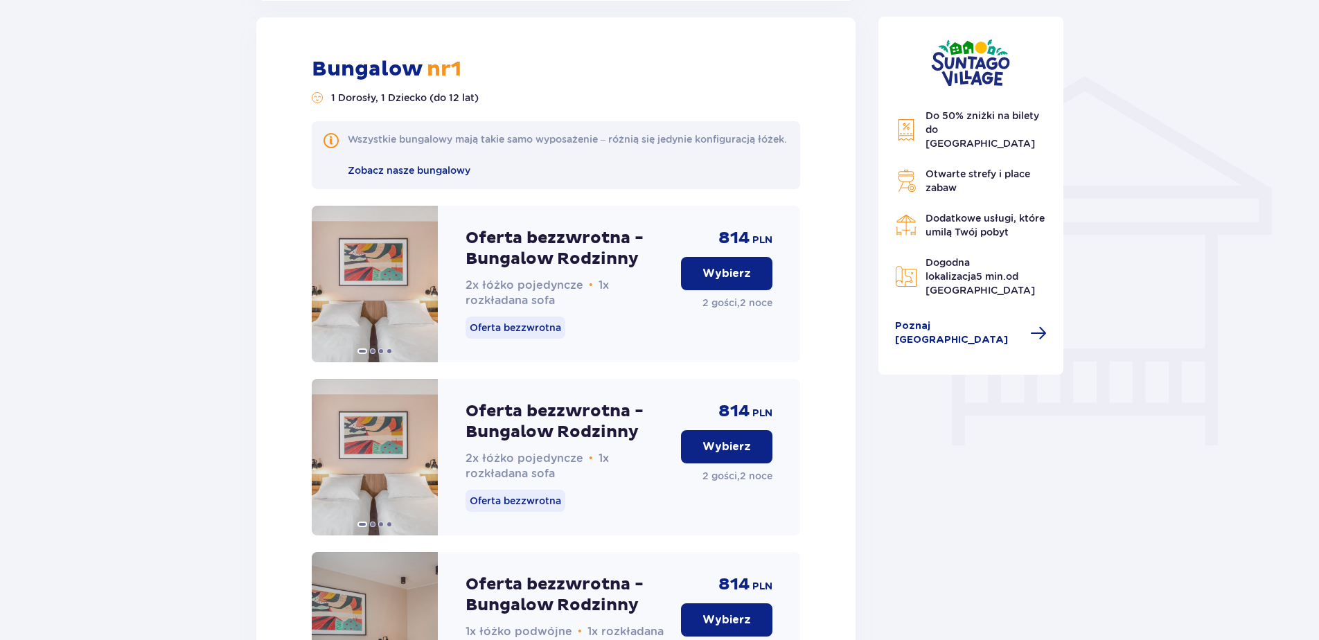
scroll to position [1050, 0]
click at [718, 281] on p "Wybierz" at bounding box center [727, 272] width 49 height 15
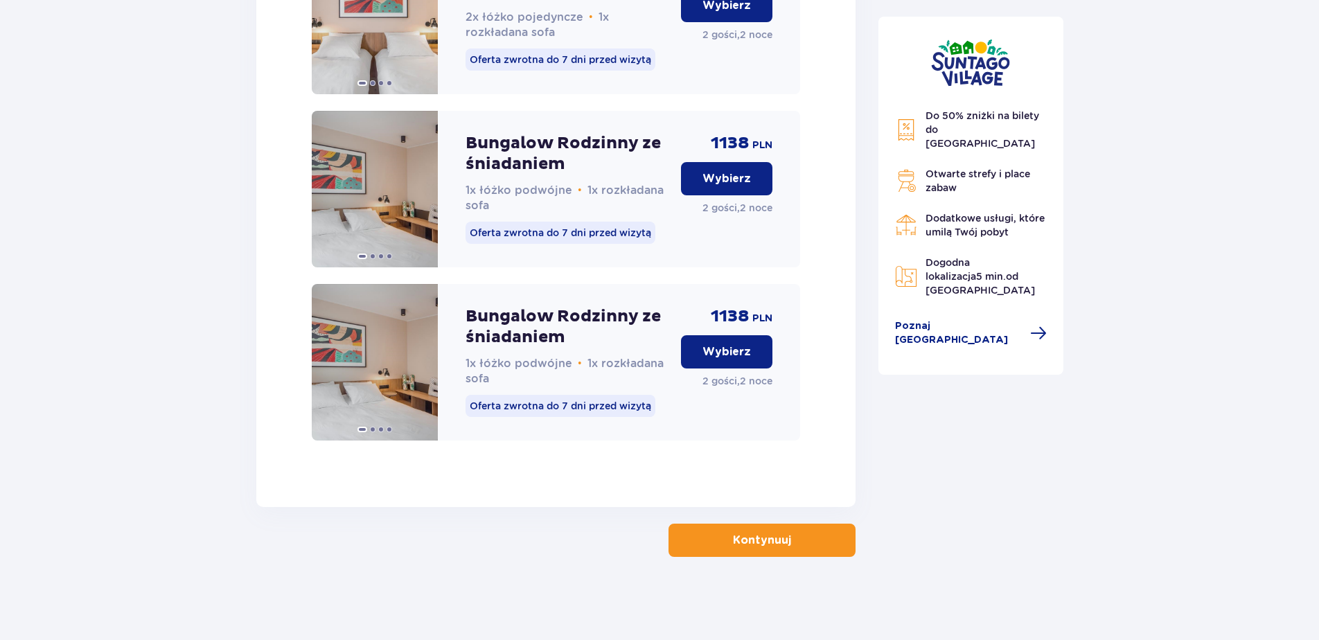
scroll to position [3583, 0]
click at [760, 537] on p "Kontynuuj" at bounding box center [762, 540] width 58 height 15
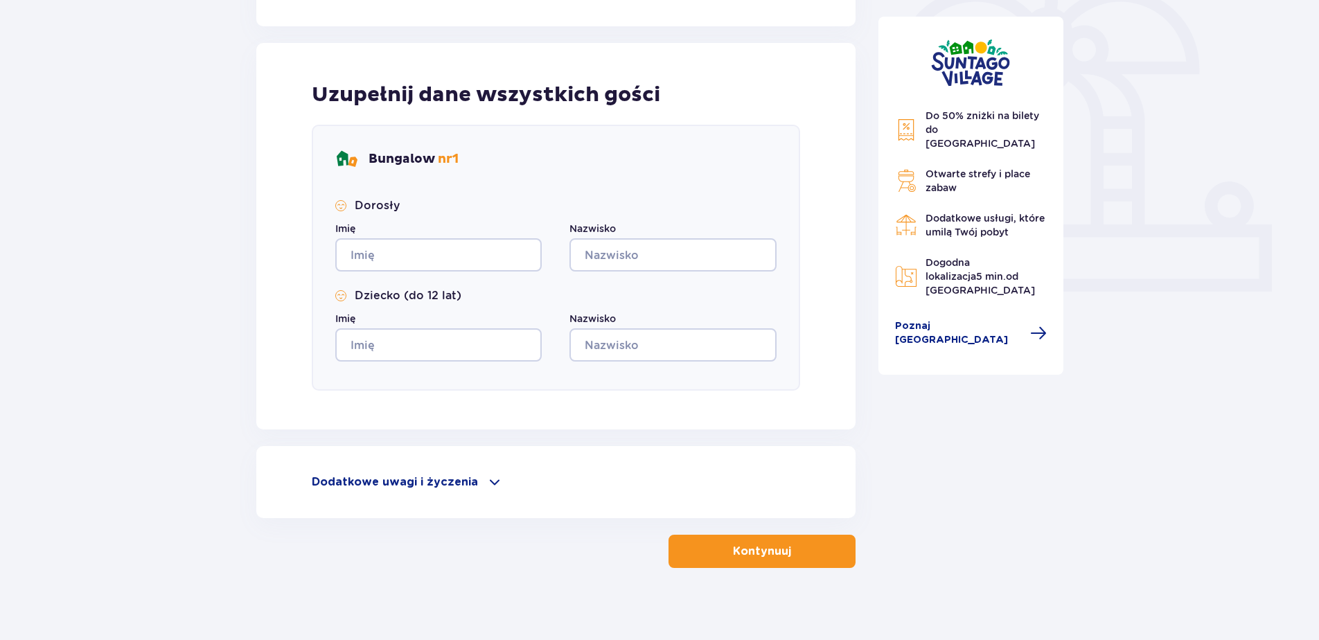
scroll to position [435, 0]
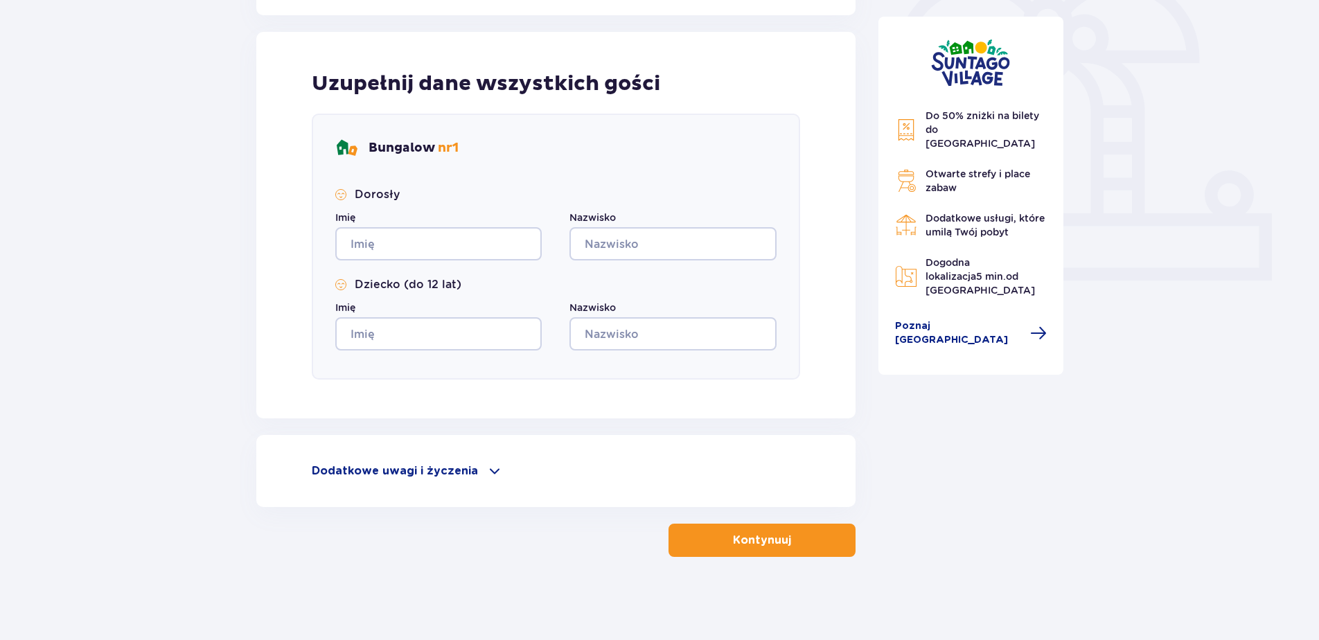
click at [486, 470] on span at bounding box center [494, 471] width 17 height 17
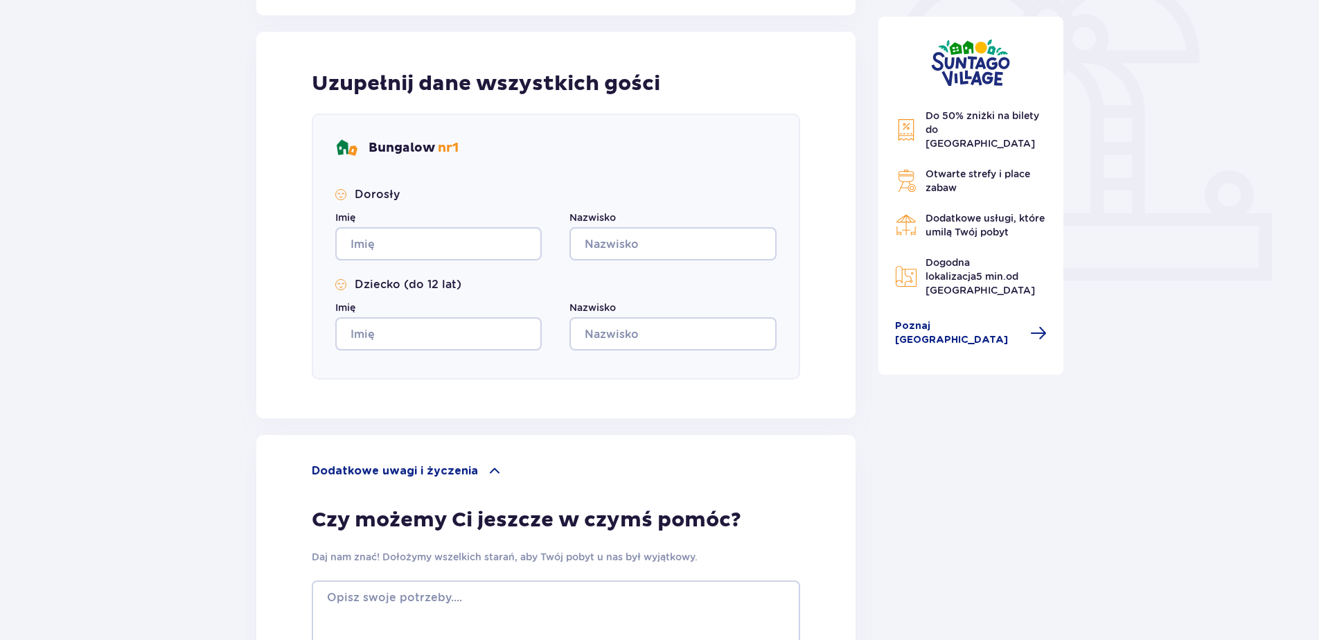
click at [937, 310] on div "Do 50% zniżki na bilety do [GEOGRAPHIC_DATA] Otwarte strefy i place zabaw Dodat…" at bounding box center [972, 196] width 186 height 358
click at [938, 319] on span "Poznaj [GEOGRAPHIC_DATA]" at bounding box center [959, 333] width 128 height 28
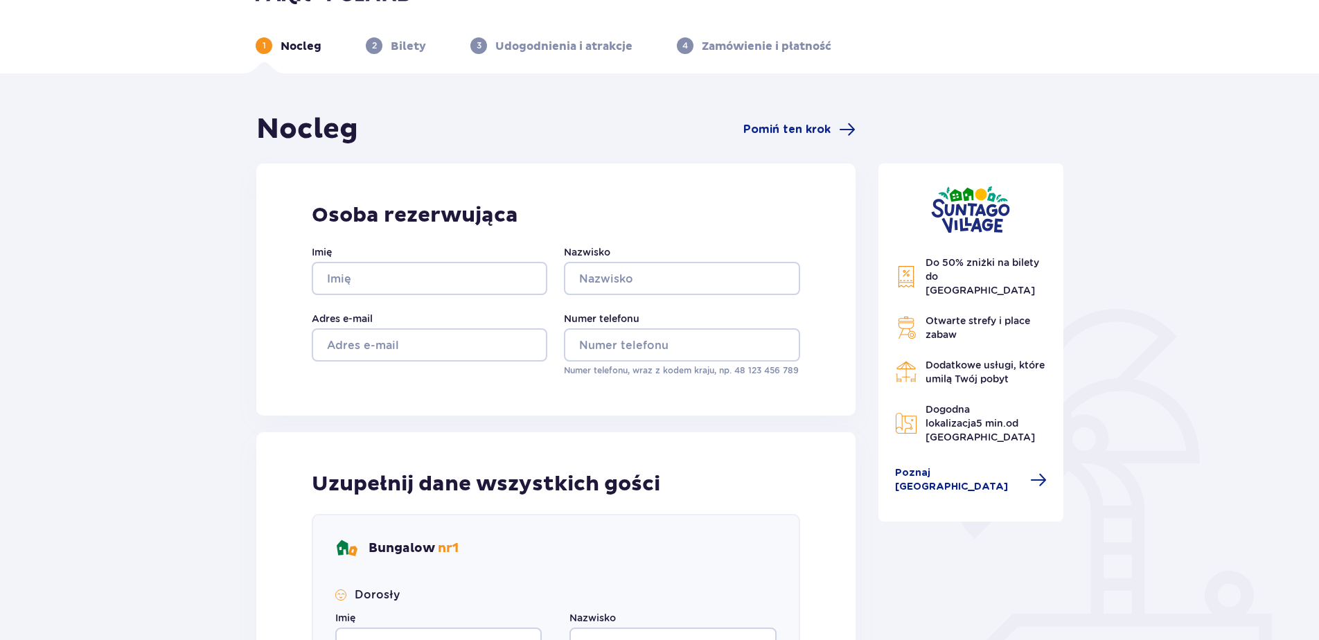
scroll to position [19, 0]
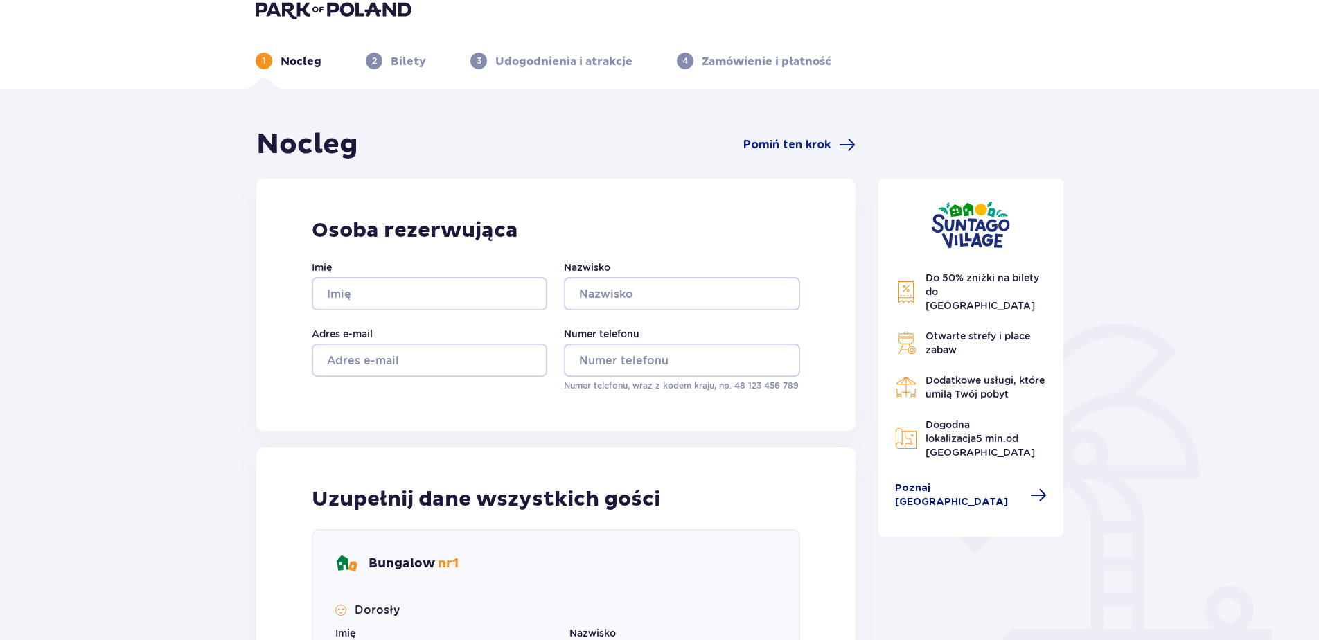
click at [971, 482] on span "Poznaj [GEOGRAPHIC_DATA]" at bounding box center [959, 496] width 128 height 28
click at [1030, 487] on span at bounding box center [1038, 495] width 17 height 17
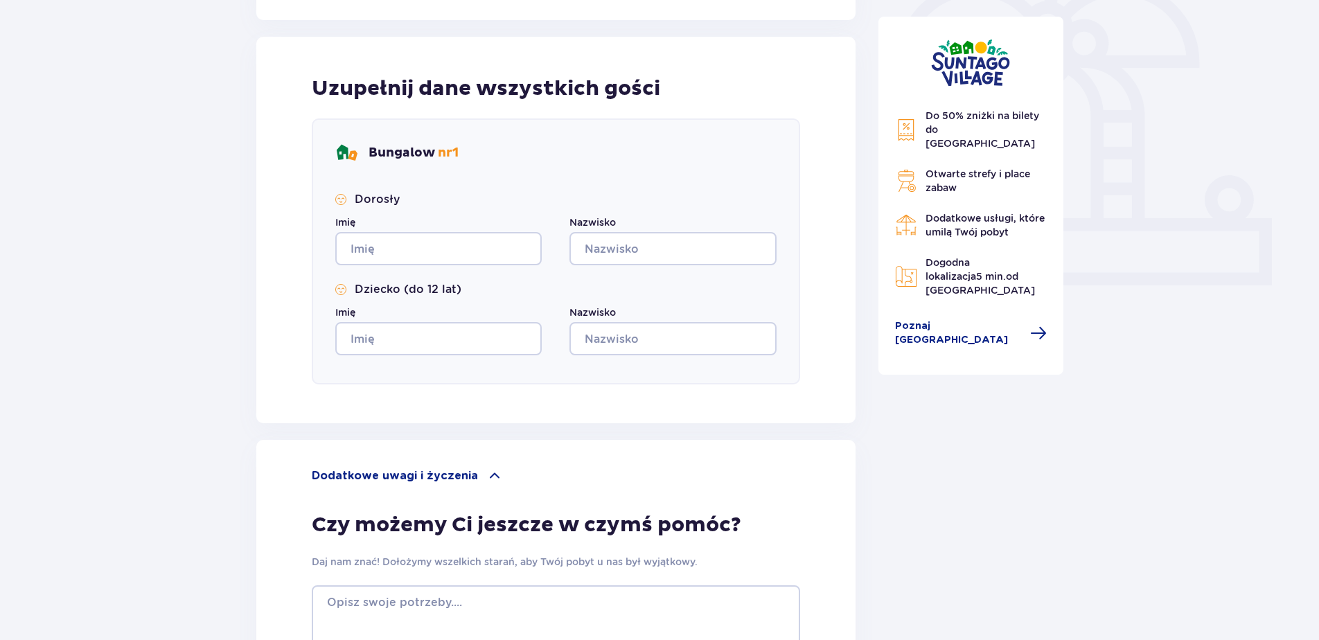
scroll to position [664, 0]
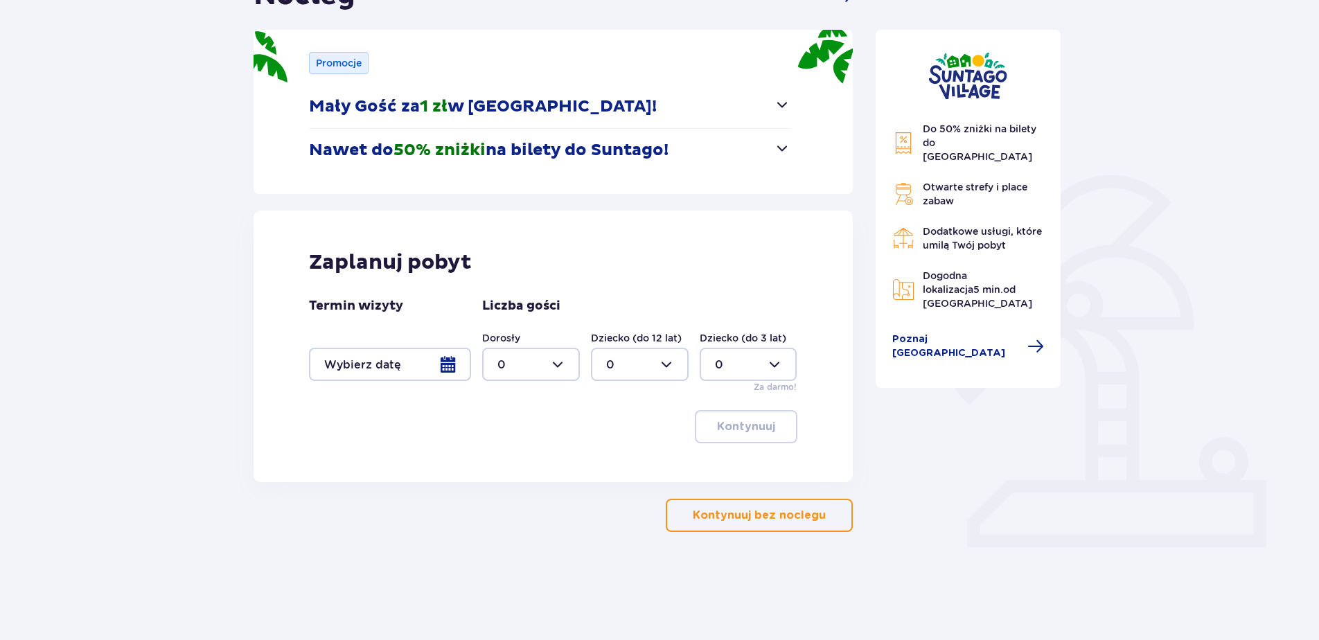
scroll to position [143, 0]
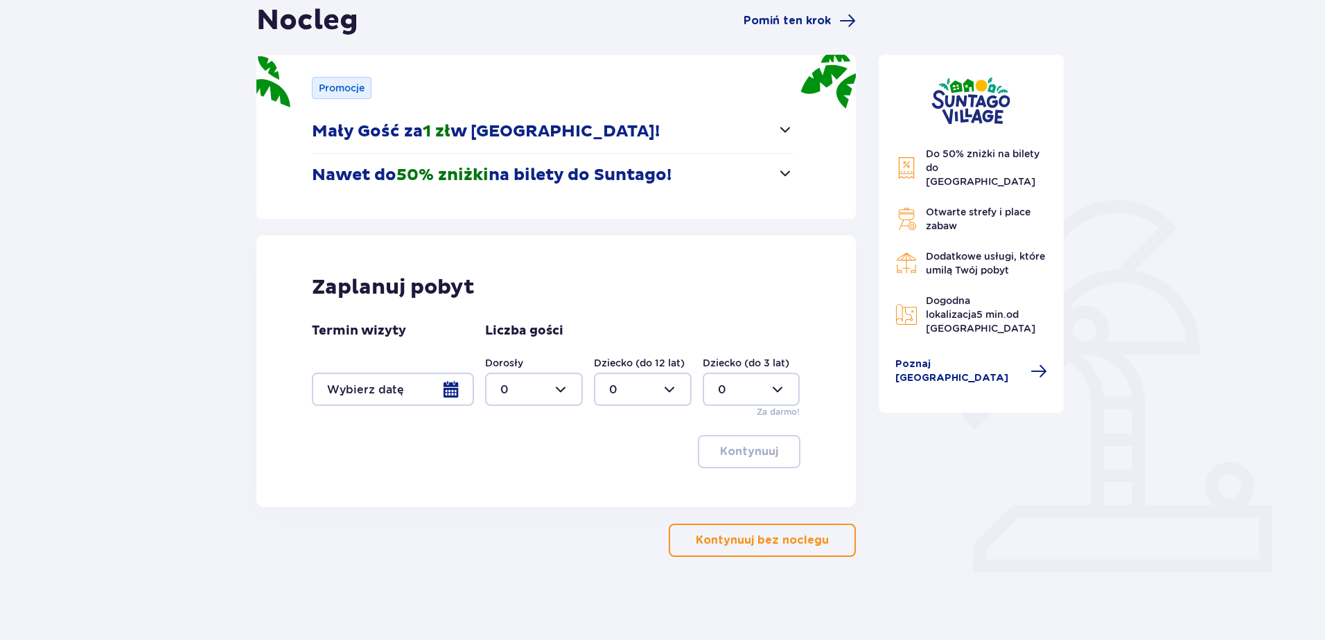
click at [393, 391] on div at bounding box center [393, 389] width 162 height 33
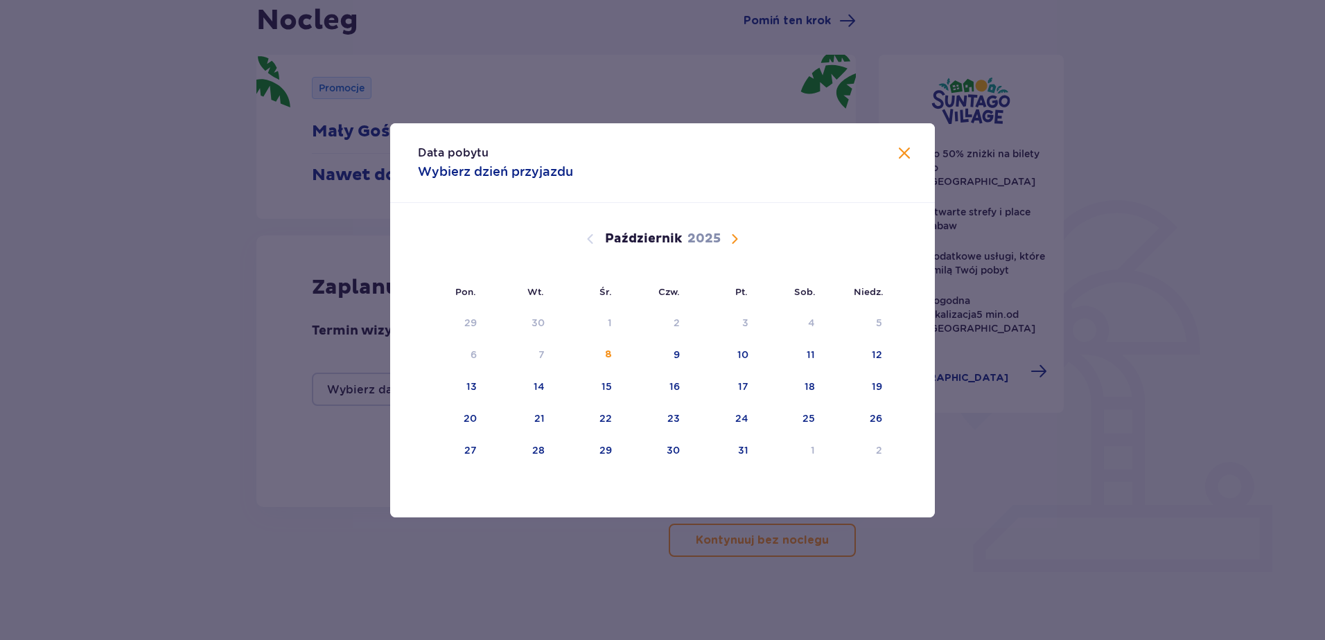
click at [730, 238] on span "Następny miesiąc" at bounding box center [734, 239] width 17 height 17
click at [811, 363] on div "8" at bounding box center [789, 355] width 67 height 30
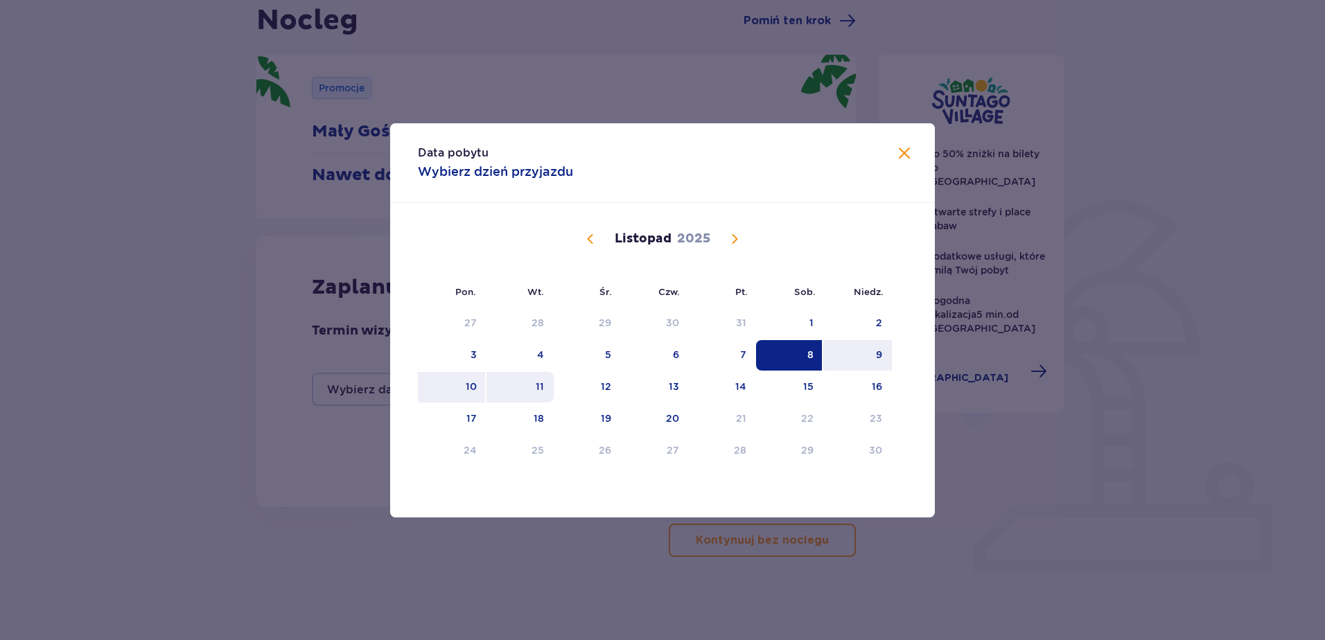
click at [540, 380] on div "11" at bounding box center [540, 387] width 8 height 14
type input "[DATE] - [DATE]"
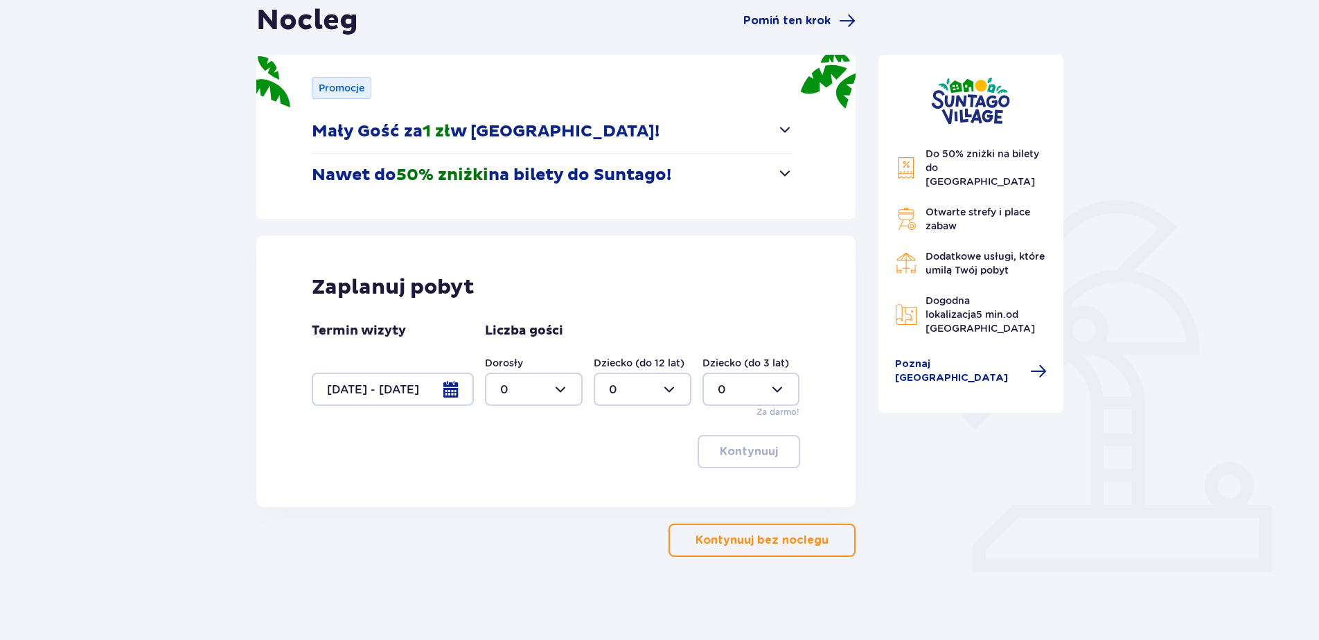
click at [527, 389] on div at bounding box center [534, 389] width 98 height 33
click at [519, 456] on div "1" at bounding box center [533, 460] width 67 height 15
type input "1"
click at [619, 389] on div at bounding box center [643, 389] width 98 height 33
click at [616, 468] on span "1" at bounding box center [642, 460] width 95 height 29
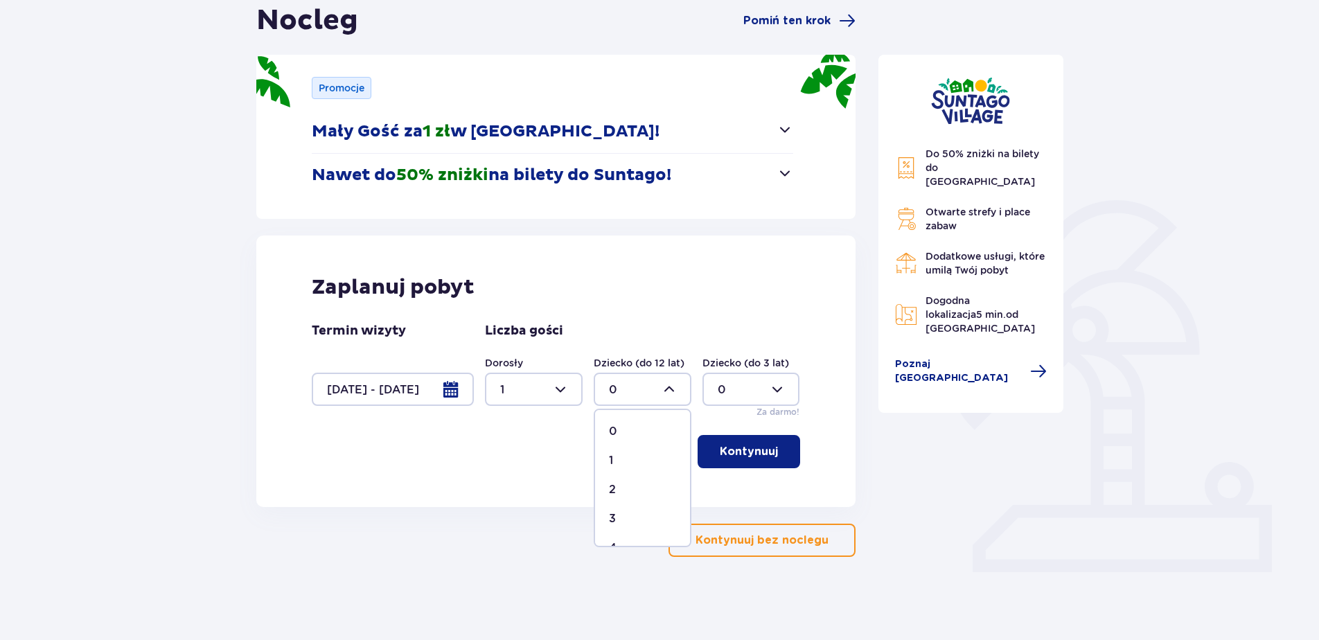
type input "1"
click at [759, 451] on p "Kontynuuj" at bounding box center [749, 451] width 58 height 15
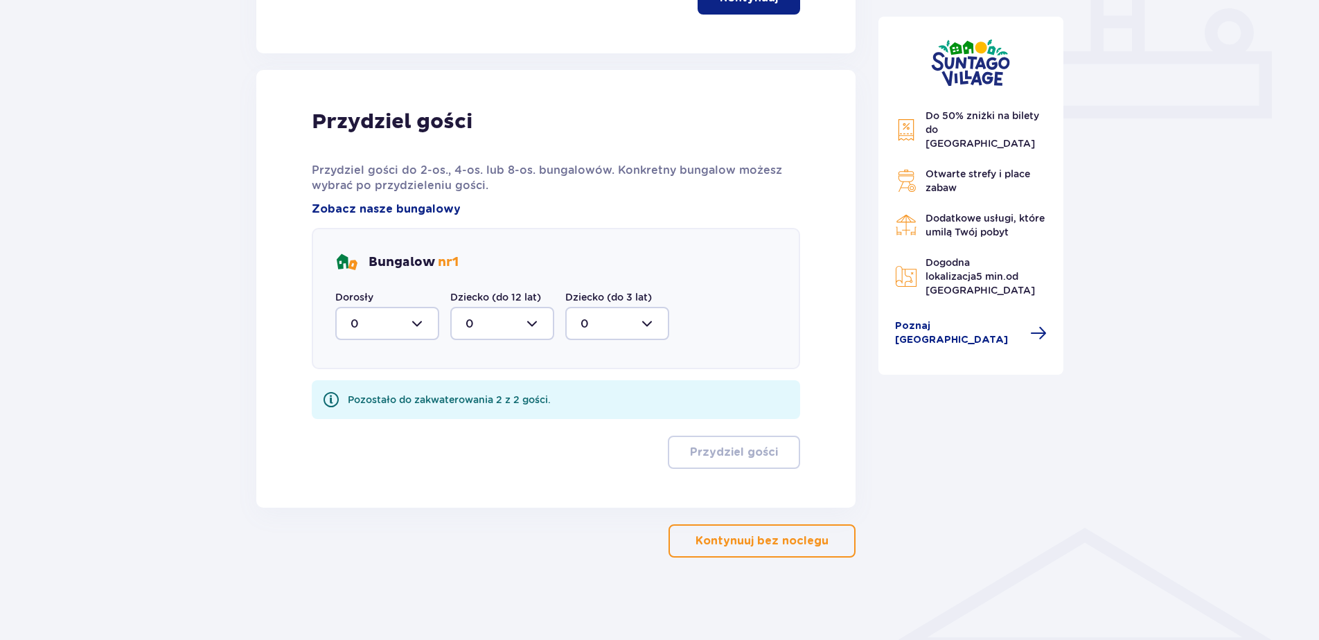
scroll to position [598, 0]
click at [417, 331] on div at bounding box center [387, 322] width 104 height 33
click at [392, 384] on span "1" at bounding box center [387, 394] width 101 height 29
type input "1"
click at [490, 324] on div at bounding box center [502, 322] width 104 height 33
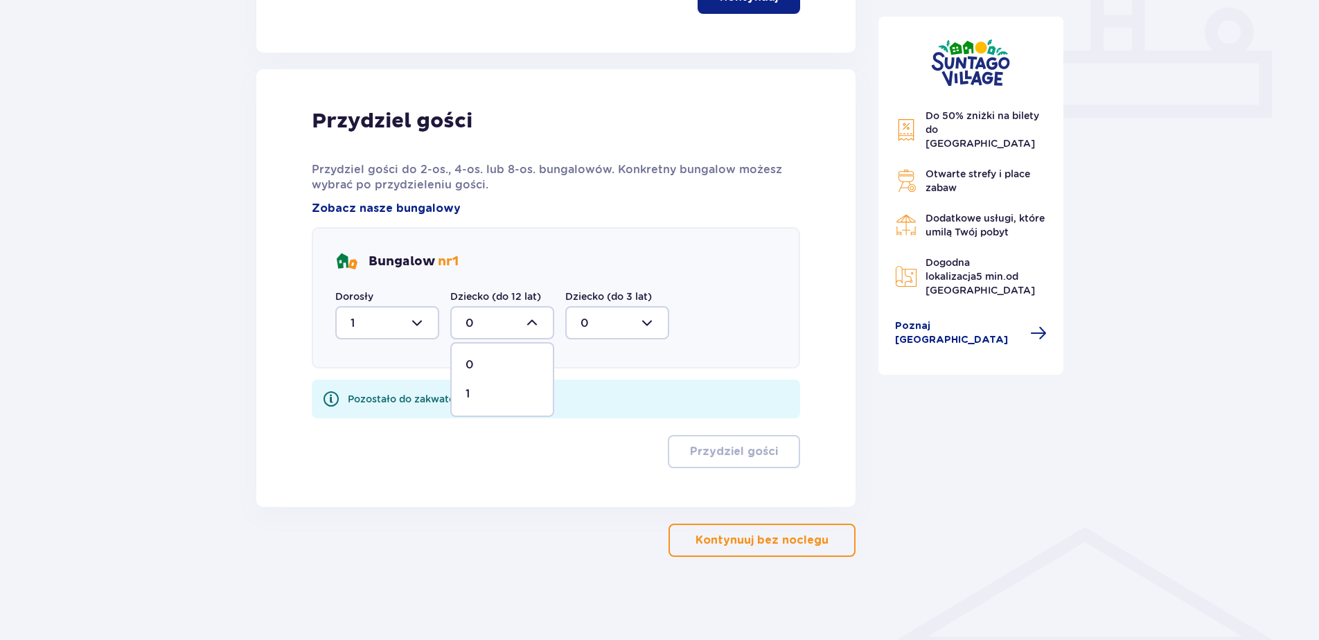
click at [469, 392] on p "1" at bounding box center [468, 394] width 4 height 15
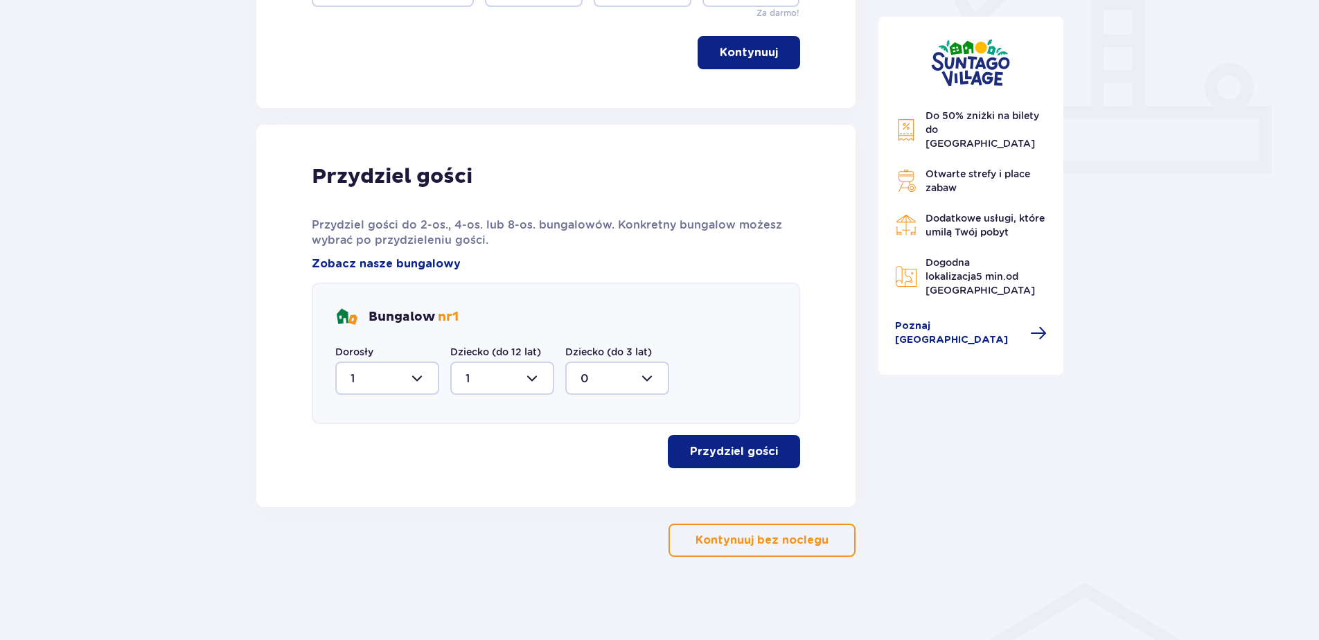
type input "1"
click at [735, 450] on p "Przydziel gości" at bounding box center [734, 451] width 88 height 15
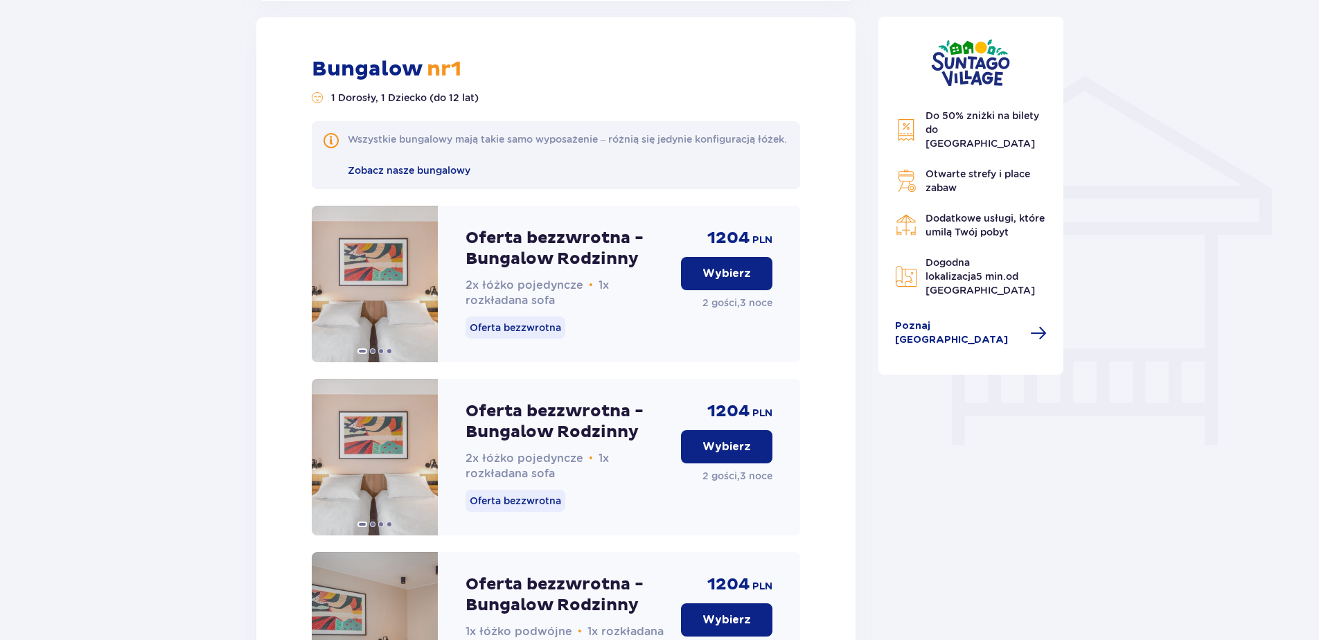
scroll to position [1050, 0]
click at [399, 311] on img at bounding box center [375, 283] width 126 height 157
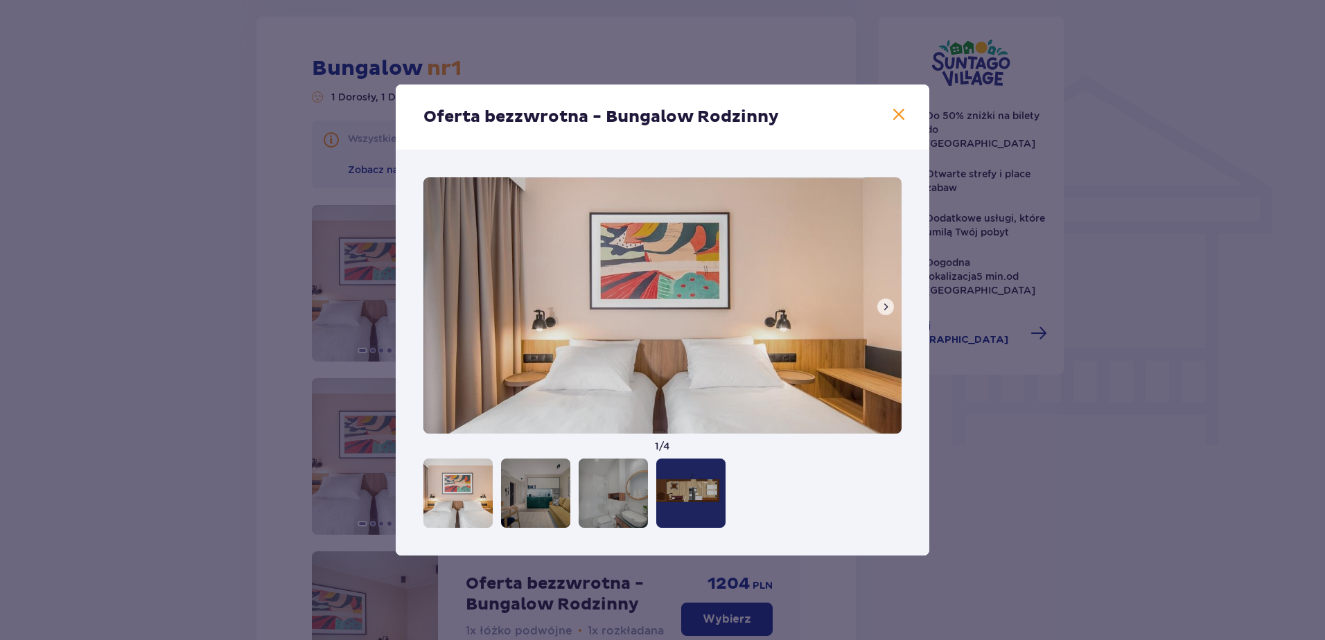
click at [399, 311] on div "1 / 4" at bounding box center [663, 353] width 534 height 406
click at [399, 504] on div "1 / 4" at bounding box center [663, 353] width 534 height 406
click at [902, 104] on div "Oferta bezzwrotna - Bungalow Rodzinny" at bounding box center [663, 117] width 534 height 65
click at [900, 107] on span at bounding box center [898, 115] width 17 height 17
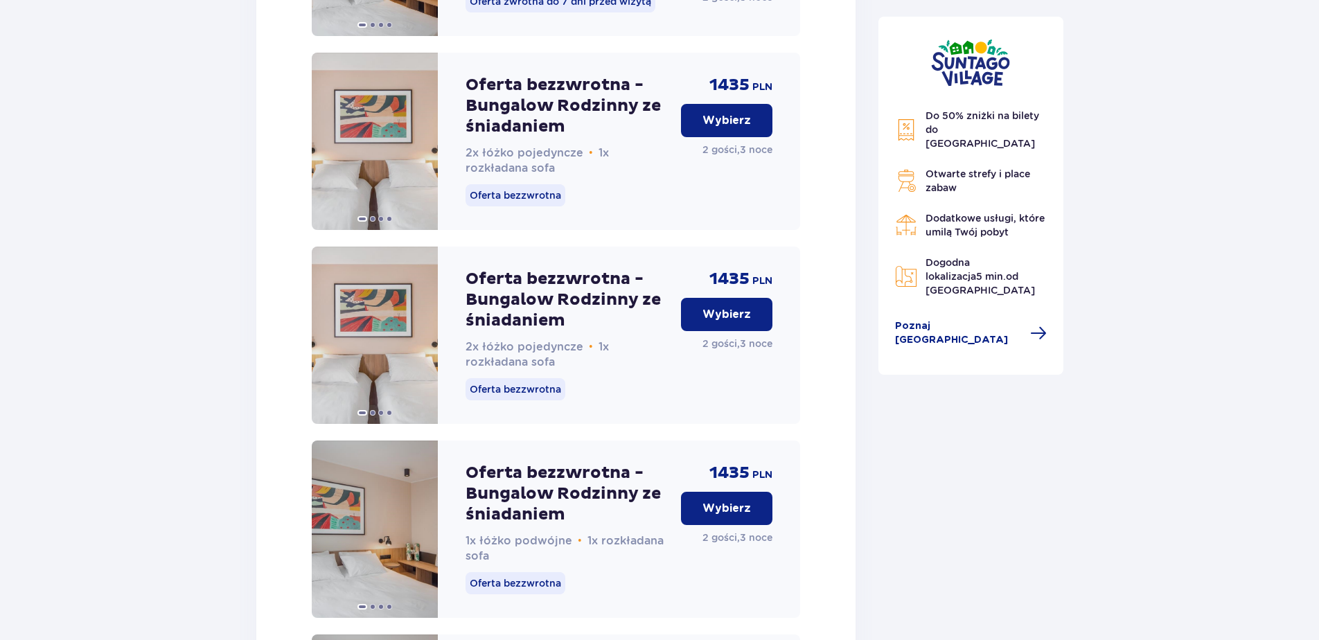
scroll to position [2921, 0]
